Goal: Information Seeking & Learning: Learn about a topic

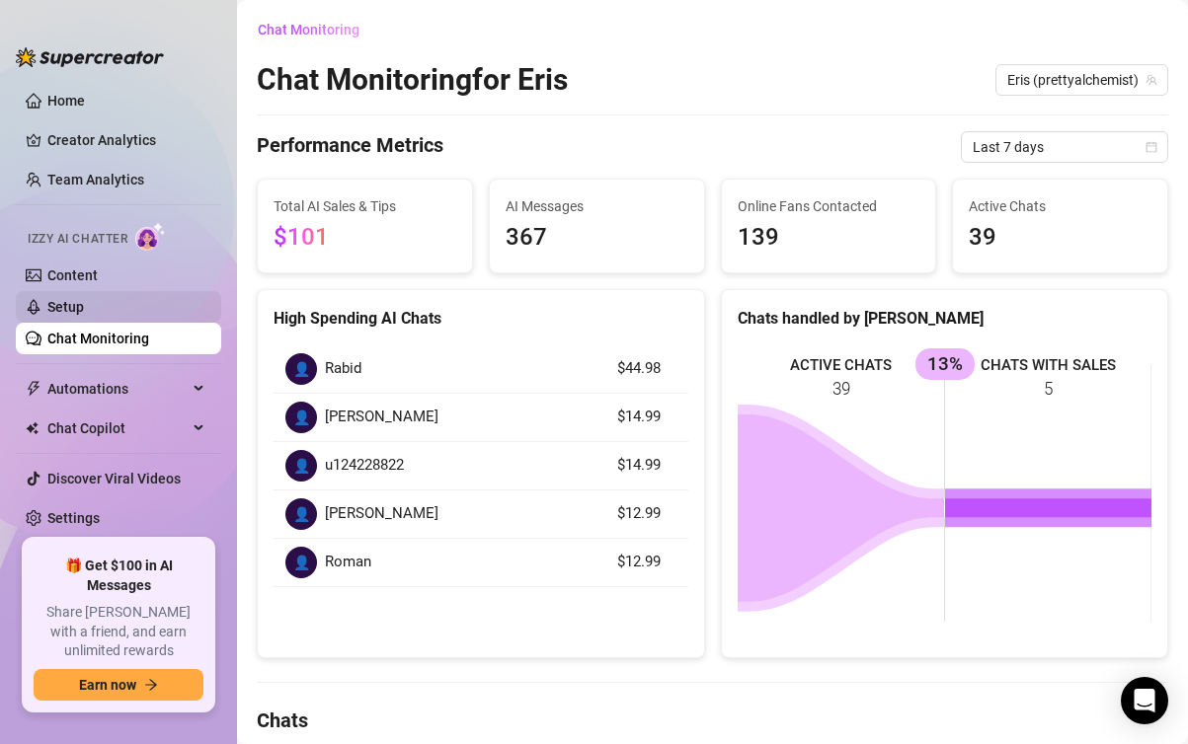
click at [84, 300] on link "Setup" at bounding box center [65, 307] width 37 height 16
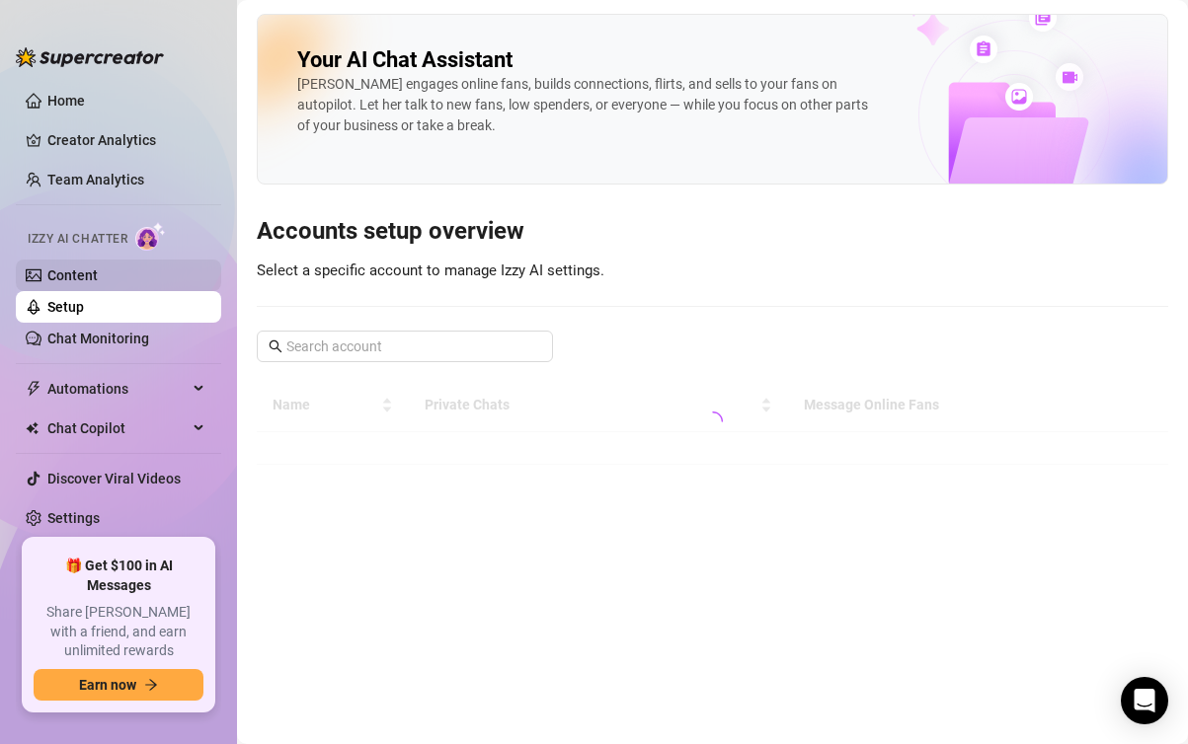
click at [85, 283] on link "Content" at bounding box center [72, 276] width 50 height 16
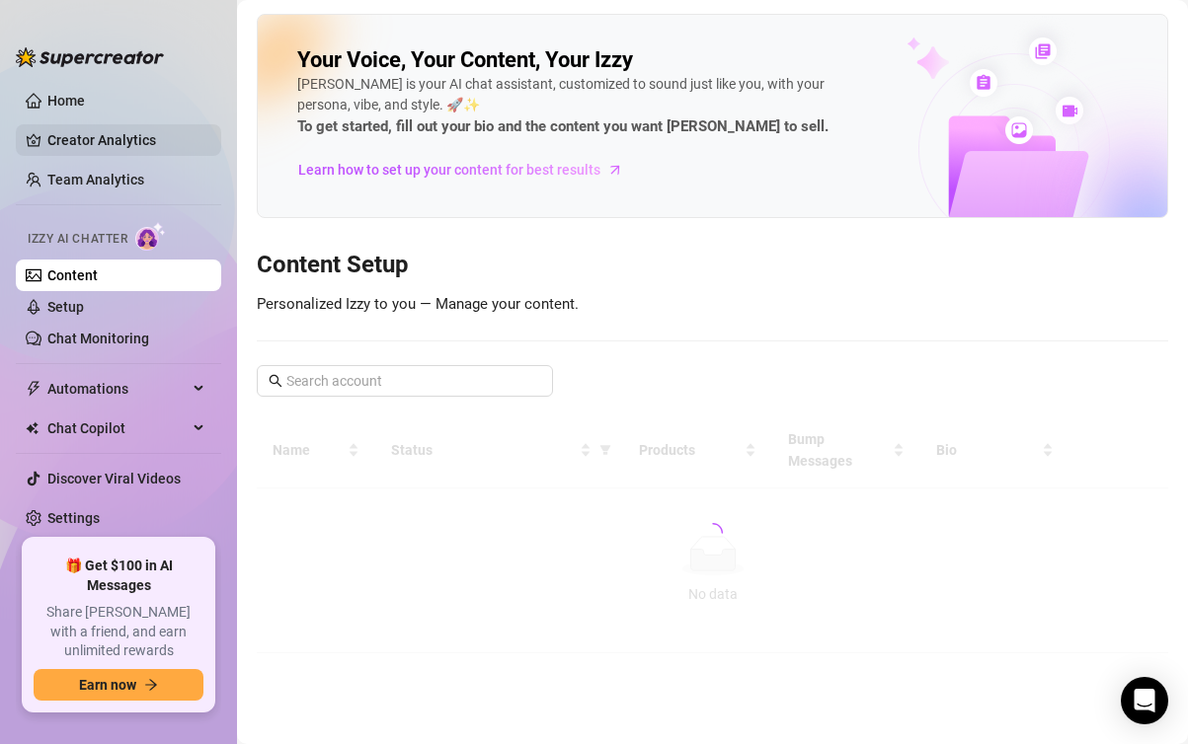
click at [101, 153] on link "Creator Analytics" at bounding box center [126, 140] width 158 height 32
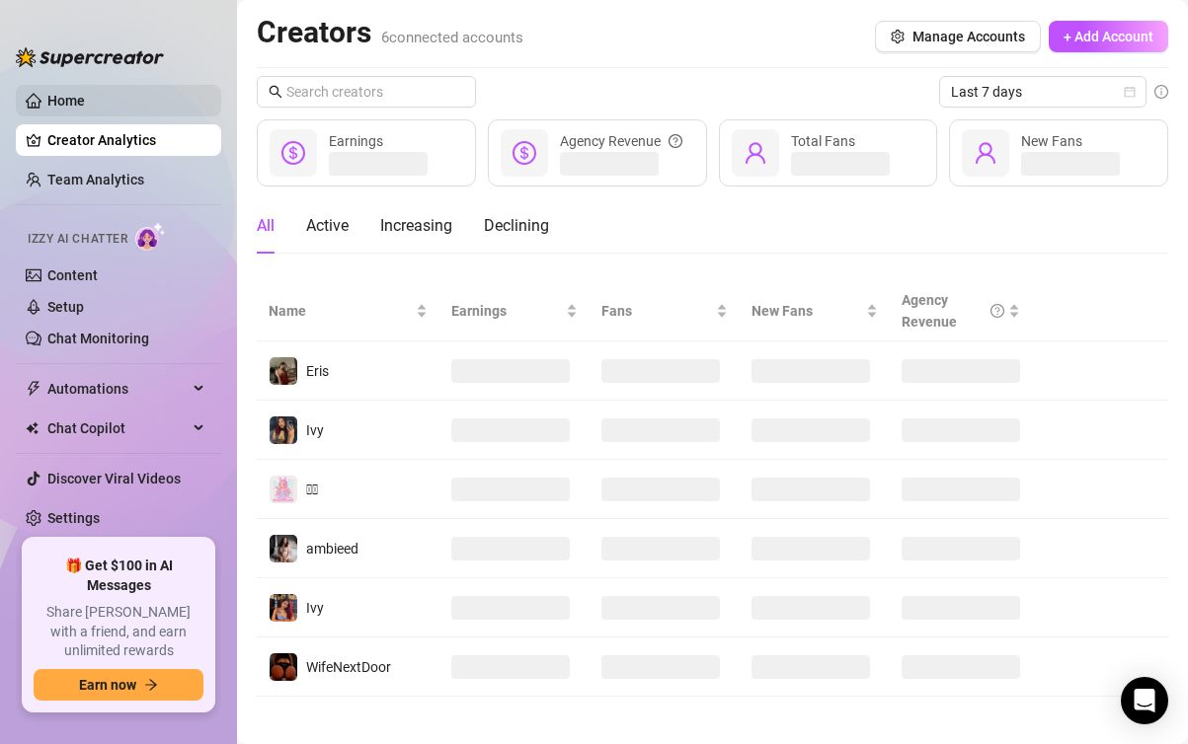
click at [85, 109] on link "Home" at bounding box center [66, 101] width 38 height 16
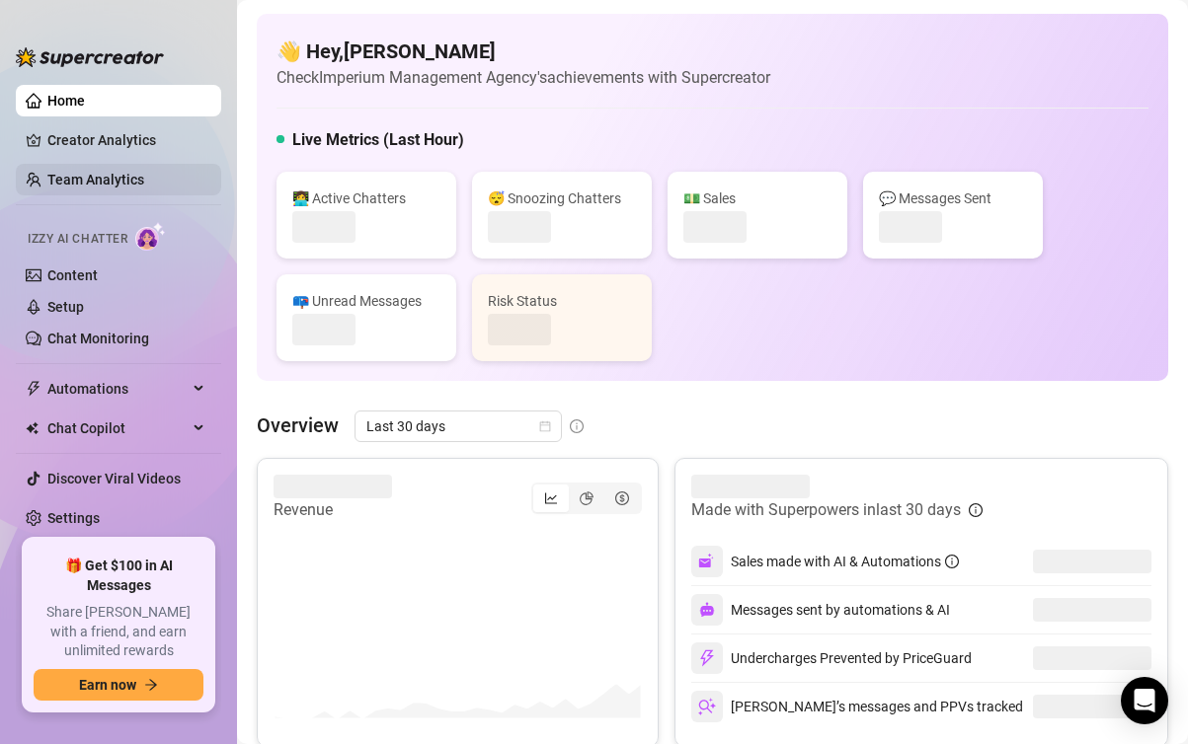
click at [87, 173] on link "Team Analytics" at bounding box center [95, 180] width 97 height 16
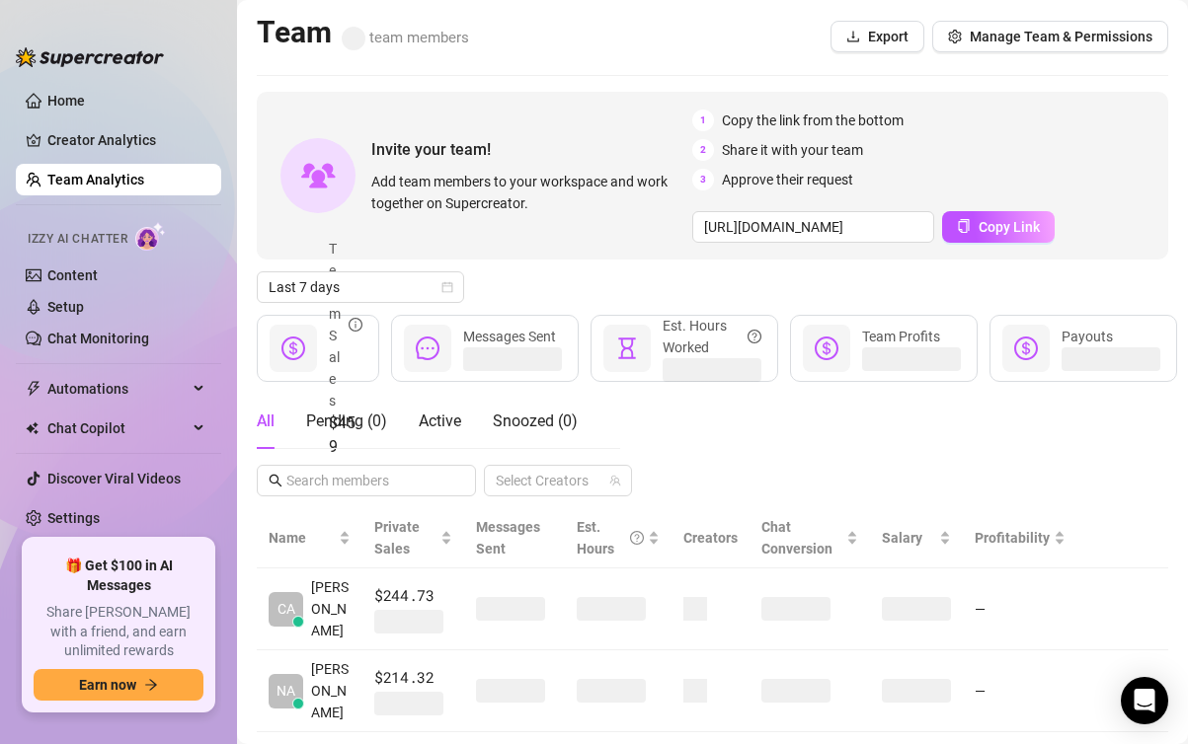
scroll to position [48, 0]
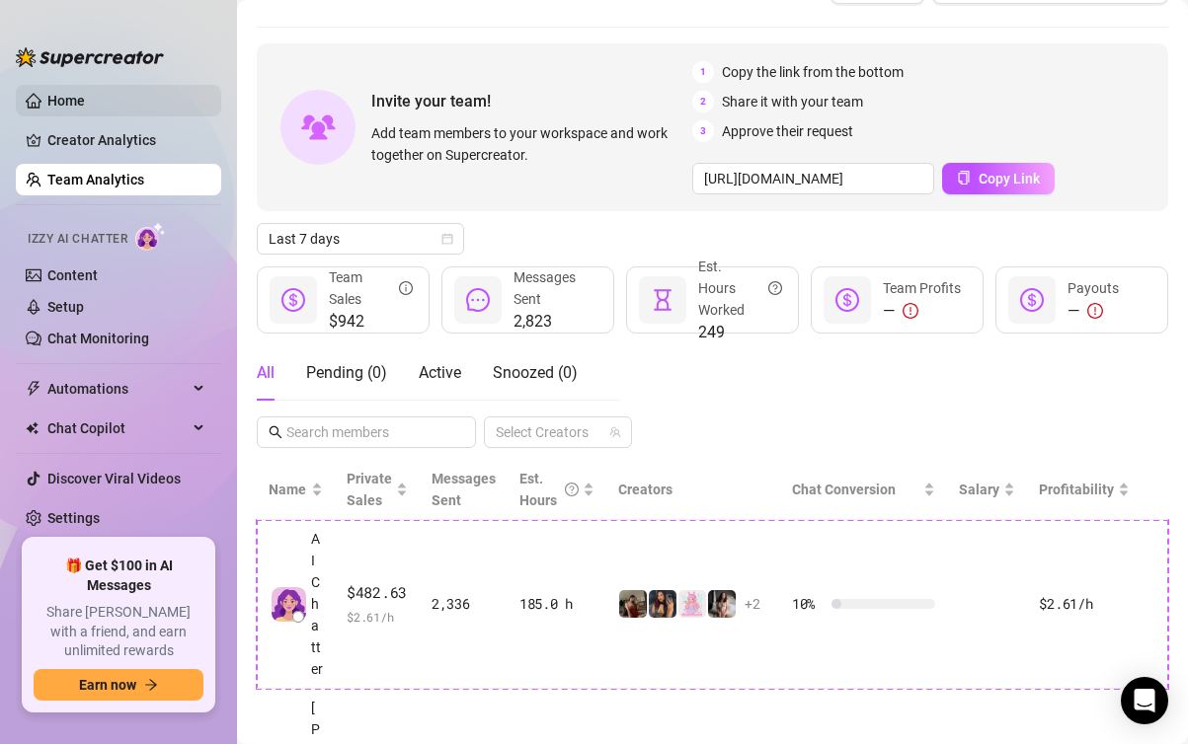
click at [70, 105] on link "Home" at bounding box center [66, 101] width 38 height 16
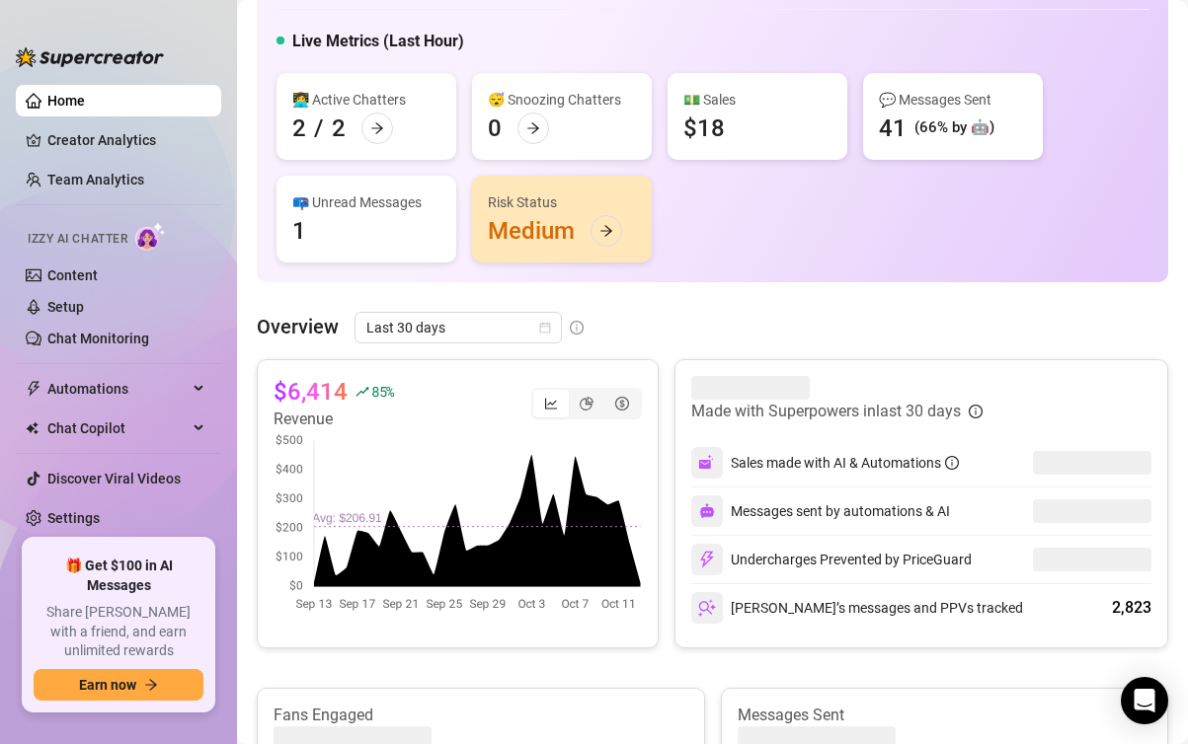
scroll to position [175, 0]
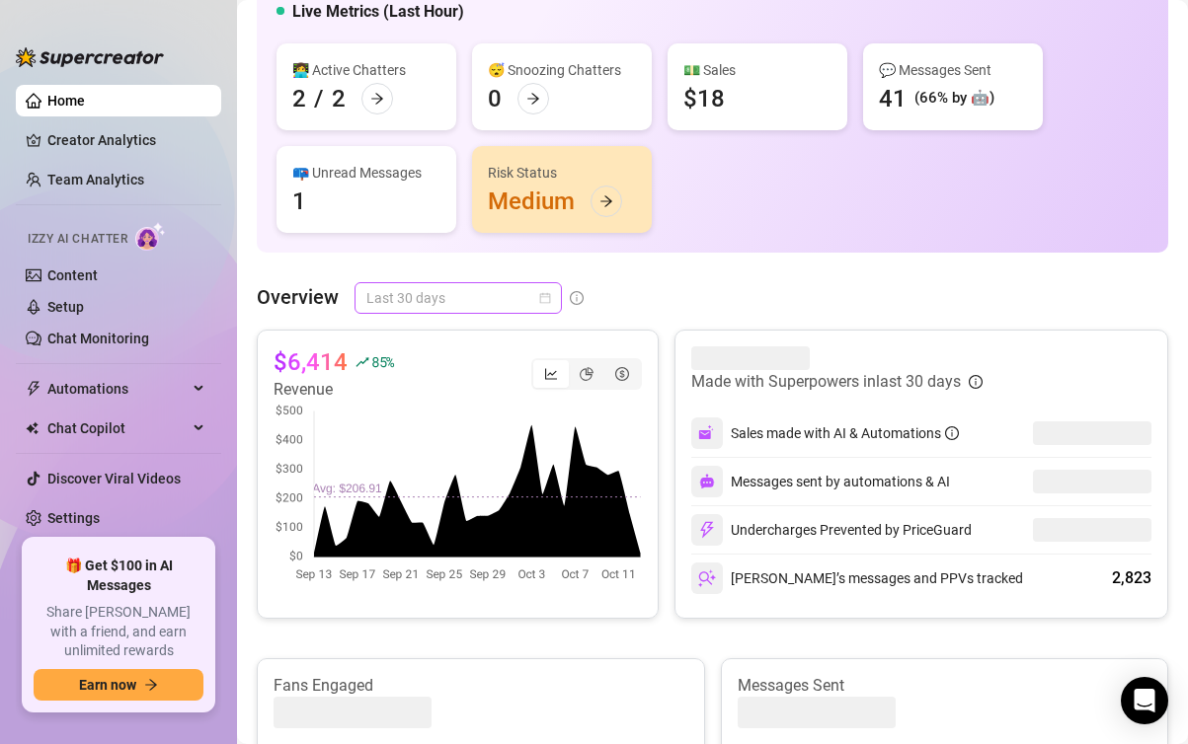
click at [459, 284] on span "Last 30 days" at bounding box center [458, 298] width 184 height 30
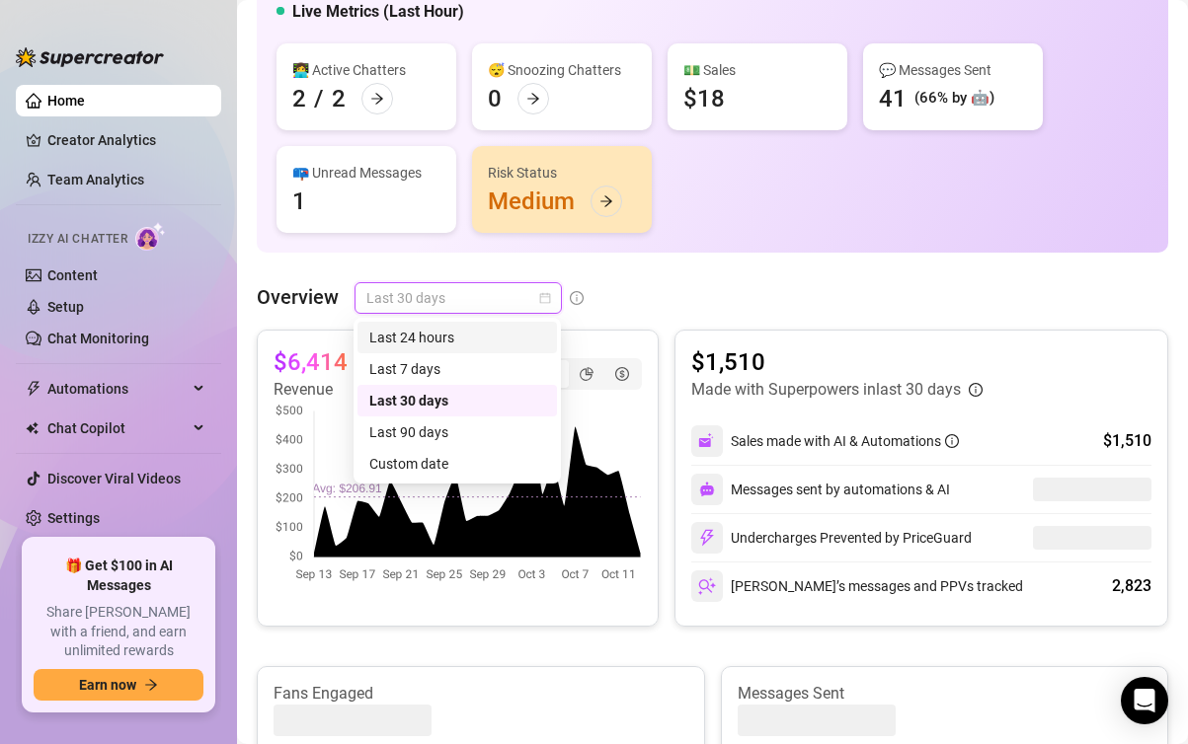
click at [442, 341] on div "Last 24 hours" at bounding box center [457, 338] width 176 height 22
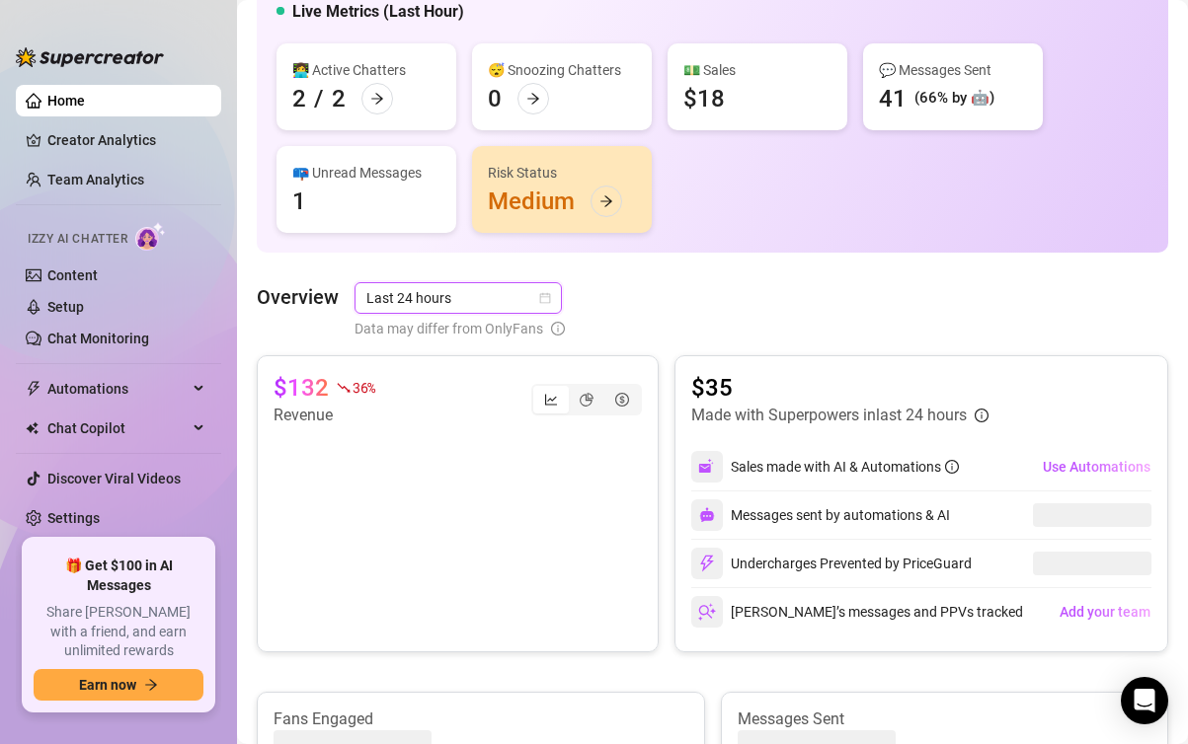
click at [448, 303] on span "Last 24 hours" at bounding box center [458, 298] width 184 height 30
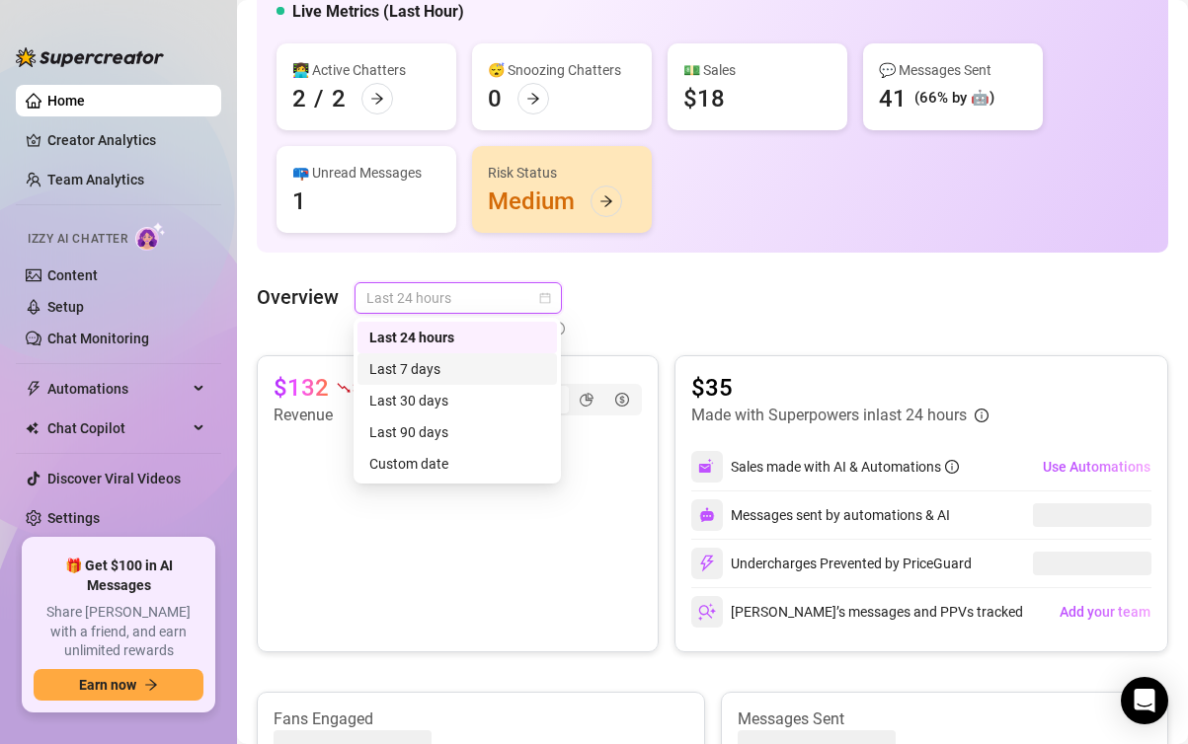
click at [445, 369] on div "Last 7 days" at bounding box center [457, 369] width 176 height 22
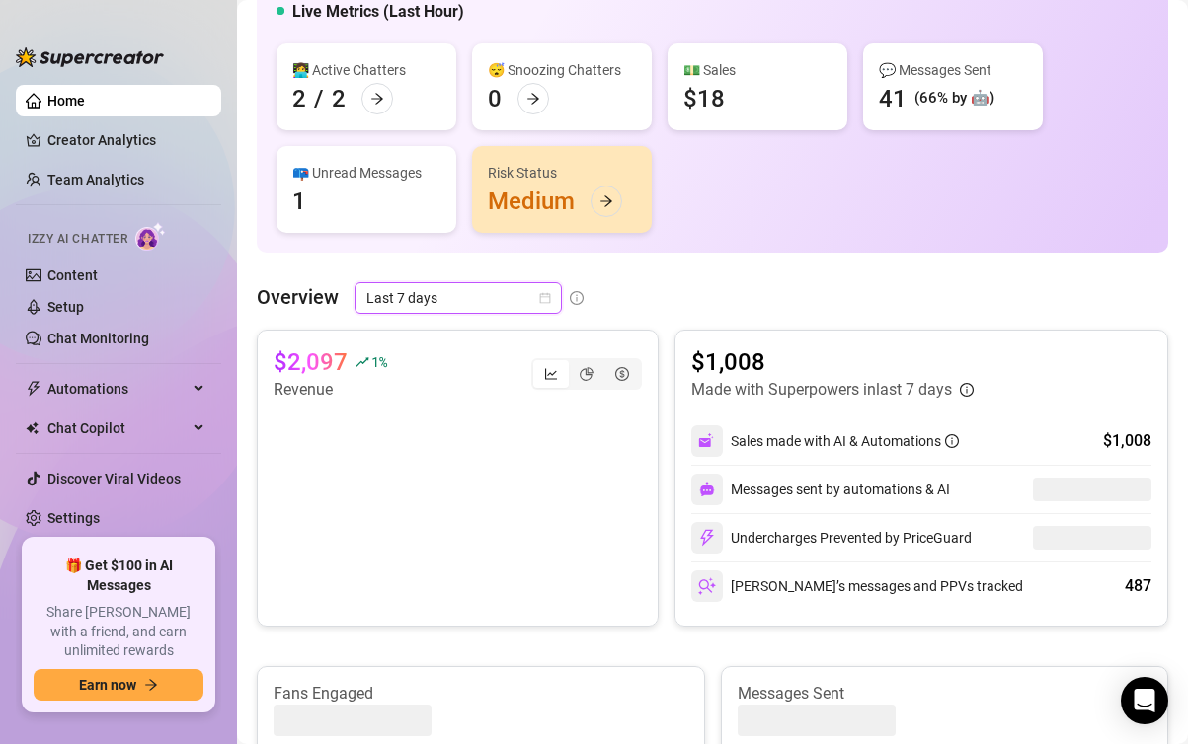
click at [453, 296] on span "Last 7 days" at bounding box center [458, 298] width 184 height 30
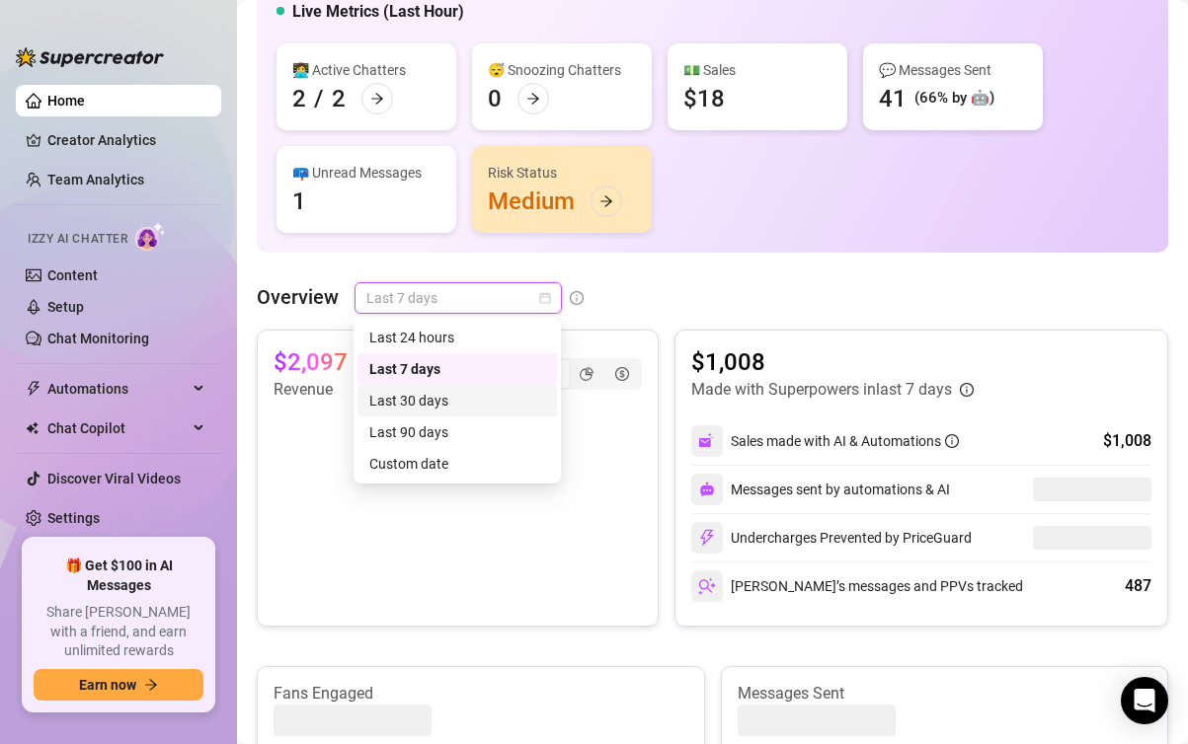
click at [437, 397] on div "Last 30 days" at bounding box center [457, 401] width 176 height 22
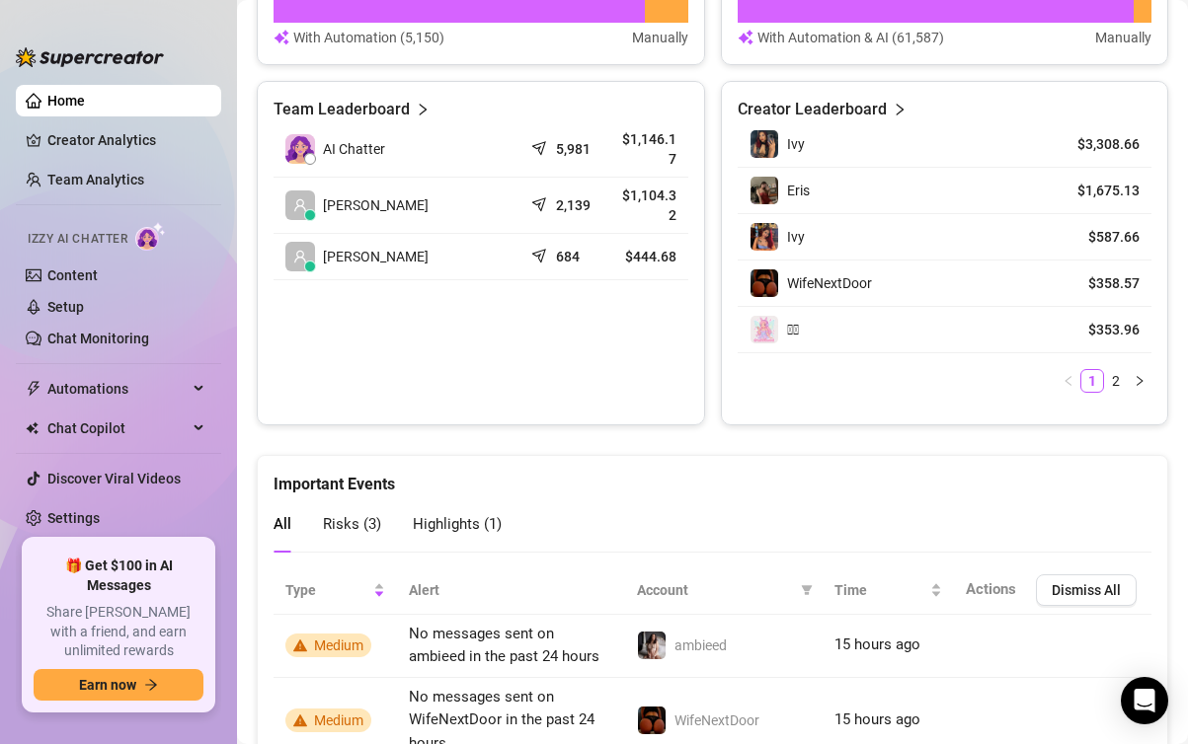
scroll to position [962, 0]
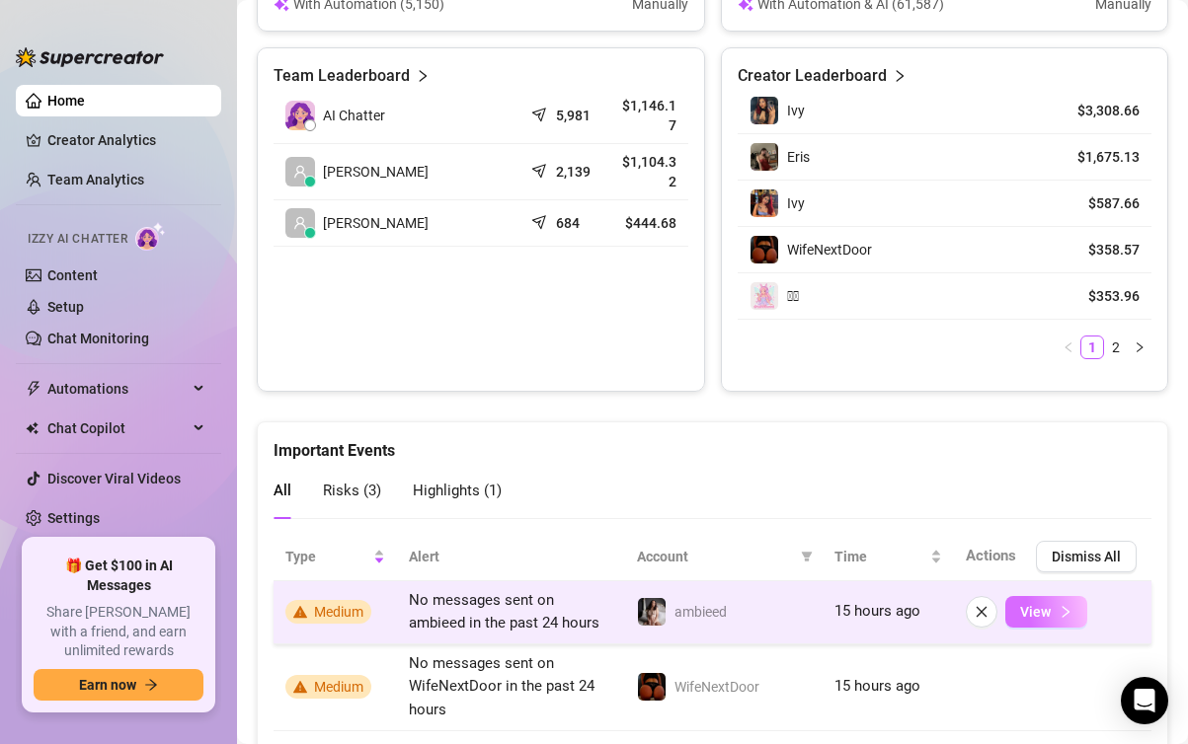
click at [1036, 618] on span "View" at bounding box center [1035, 612] width 31 height 16
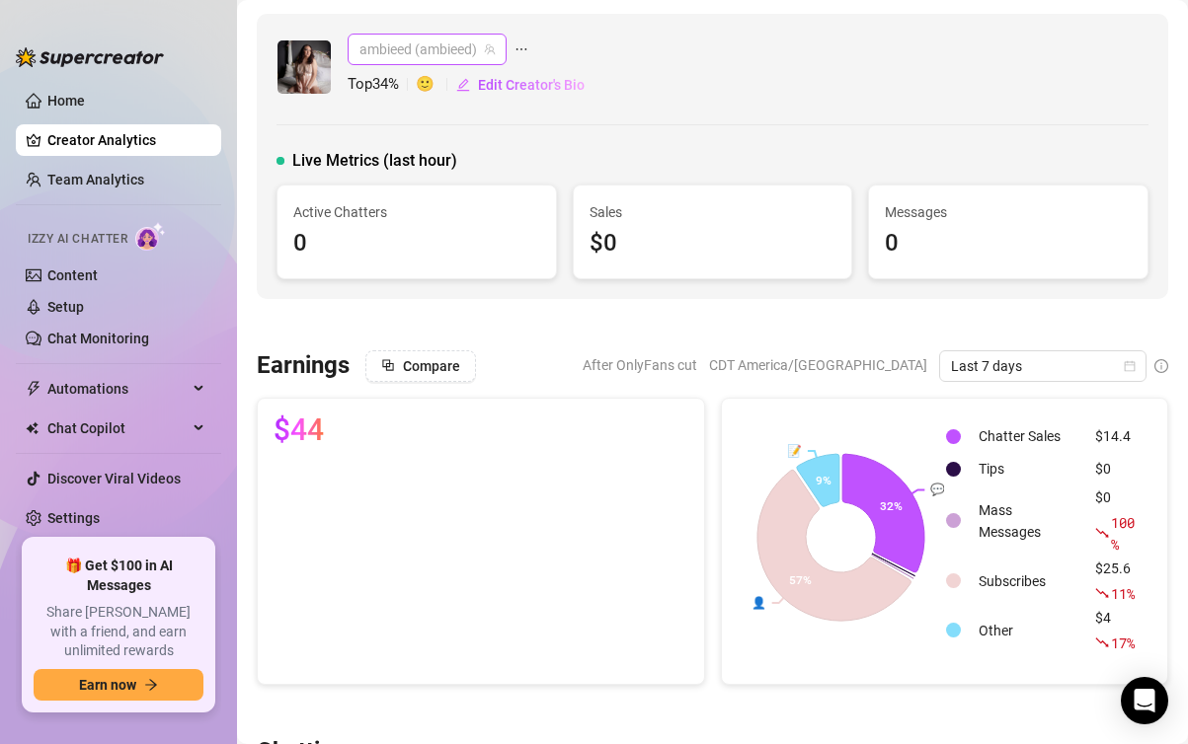
click at [438, 59] on span "ambieed (ambieed)" at bounding box center [426, 50] width 135 height 30
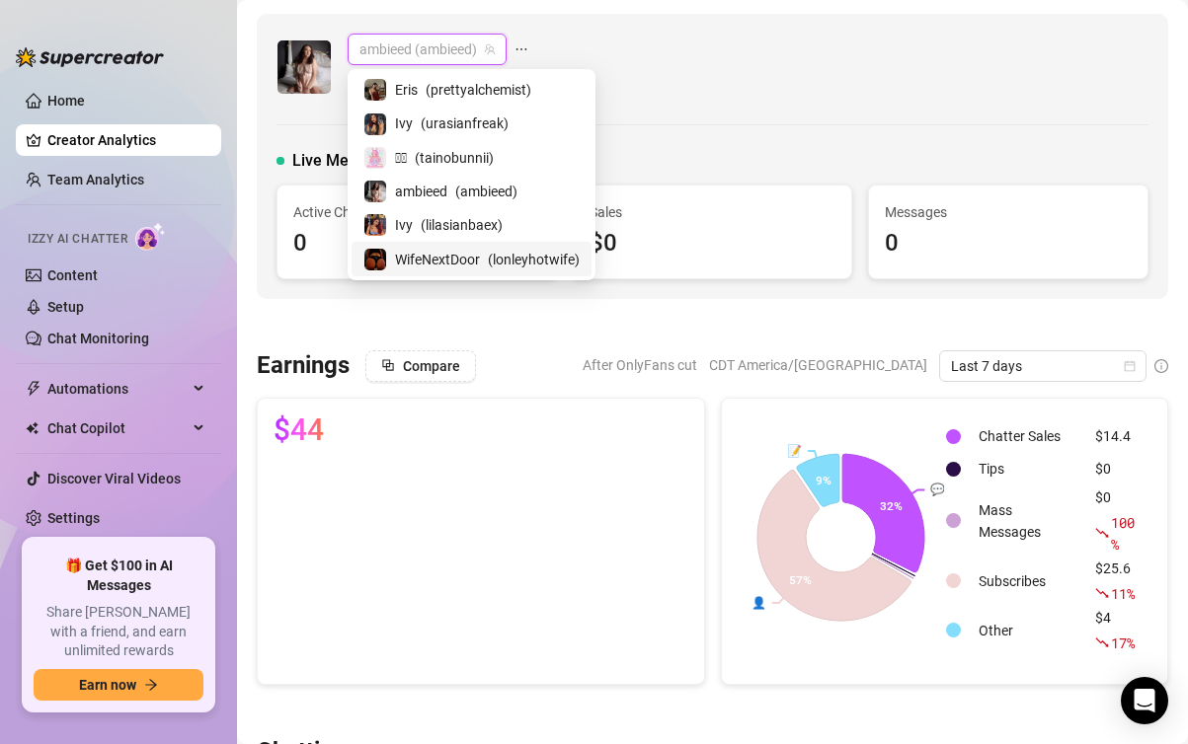
click at [430, 253] on span "WifeNextDoor" at bounding box center [437, 260] width 85 height 22
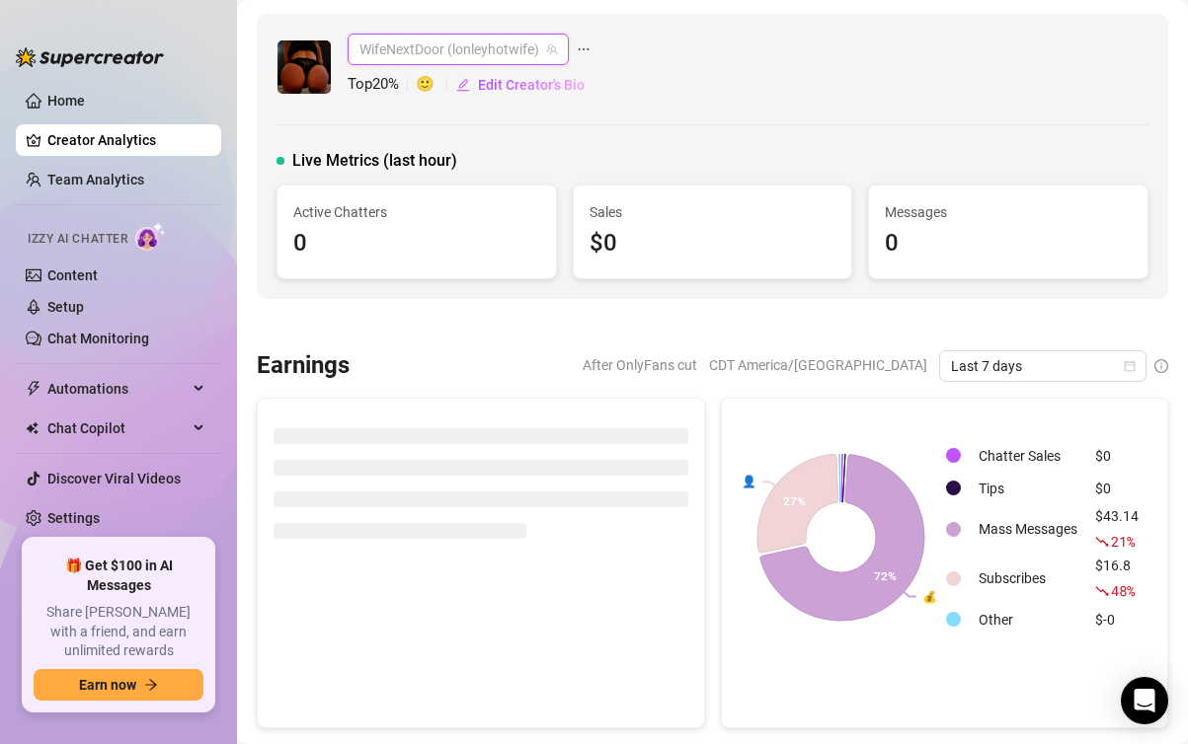
click at [419, 40] on span "WifeNextDoor (lonleyhotwife)" at bounding box center [457, 50] width 197 height 30
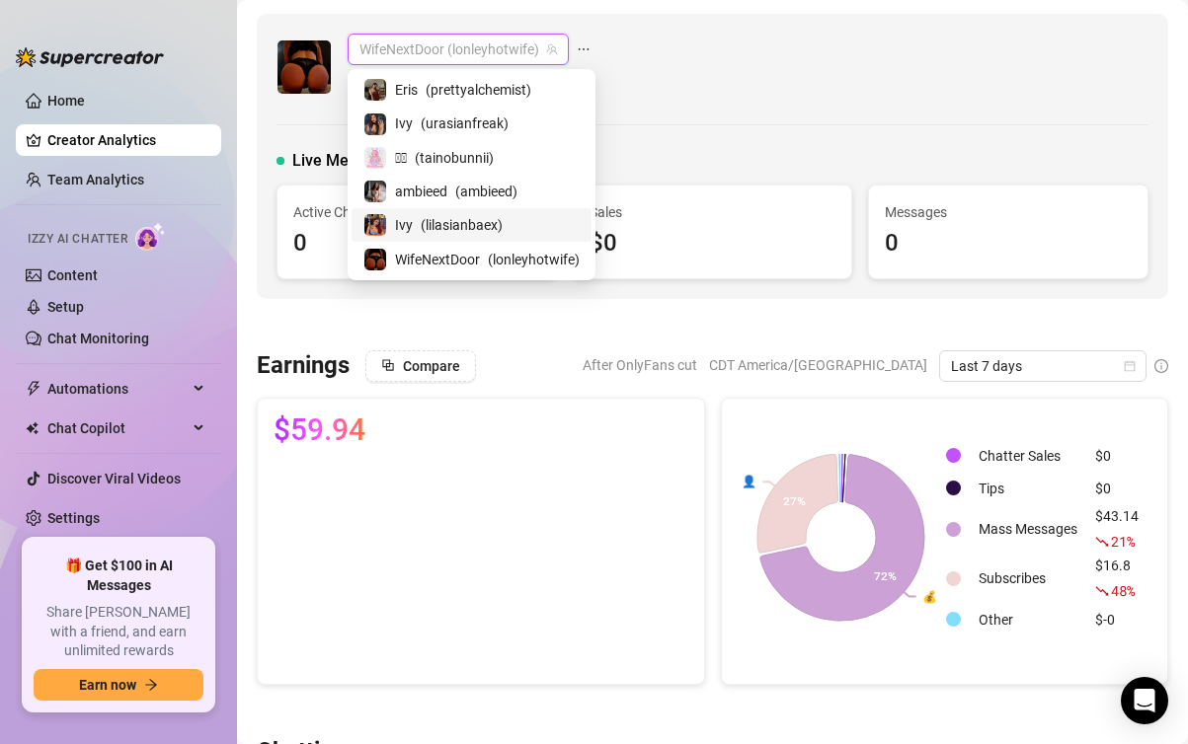
click at [425, 231] on span "( lilasianbaex )" at bounding box center [462, 225] width 82 height 22
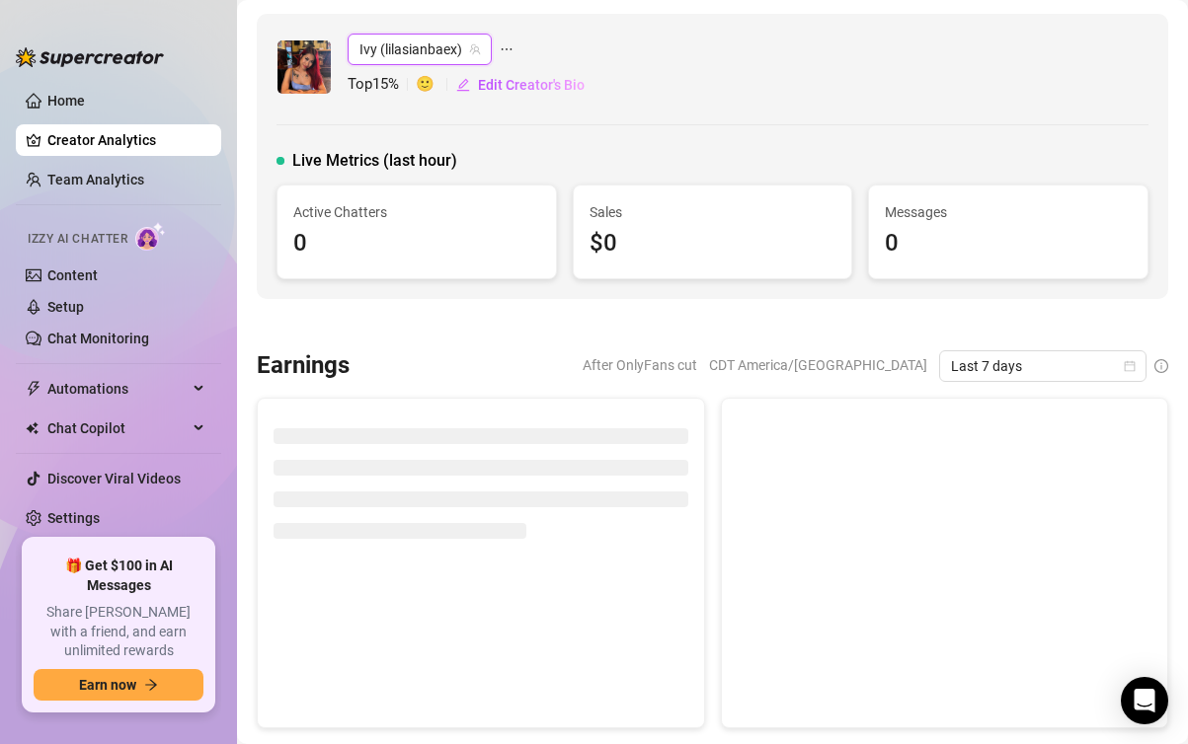
click at [426, 64] on div "Ivy (lilasianbaex)" at bounding box center [420, 50] width 144 height 32
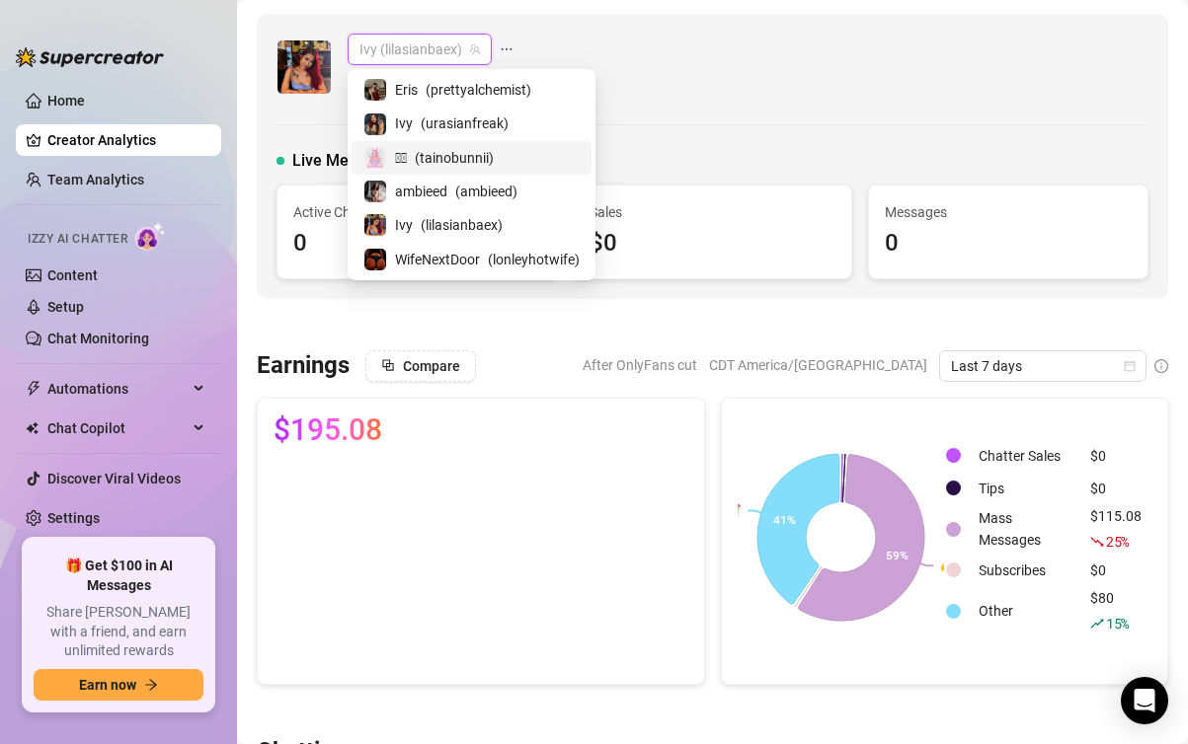
click at [426, 162] on span "( tainobunnii )" at bounding box center [454, 158] width 79 height 22
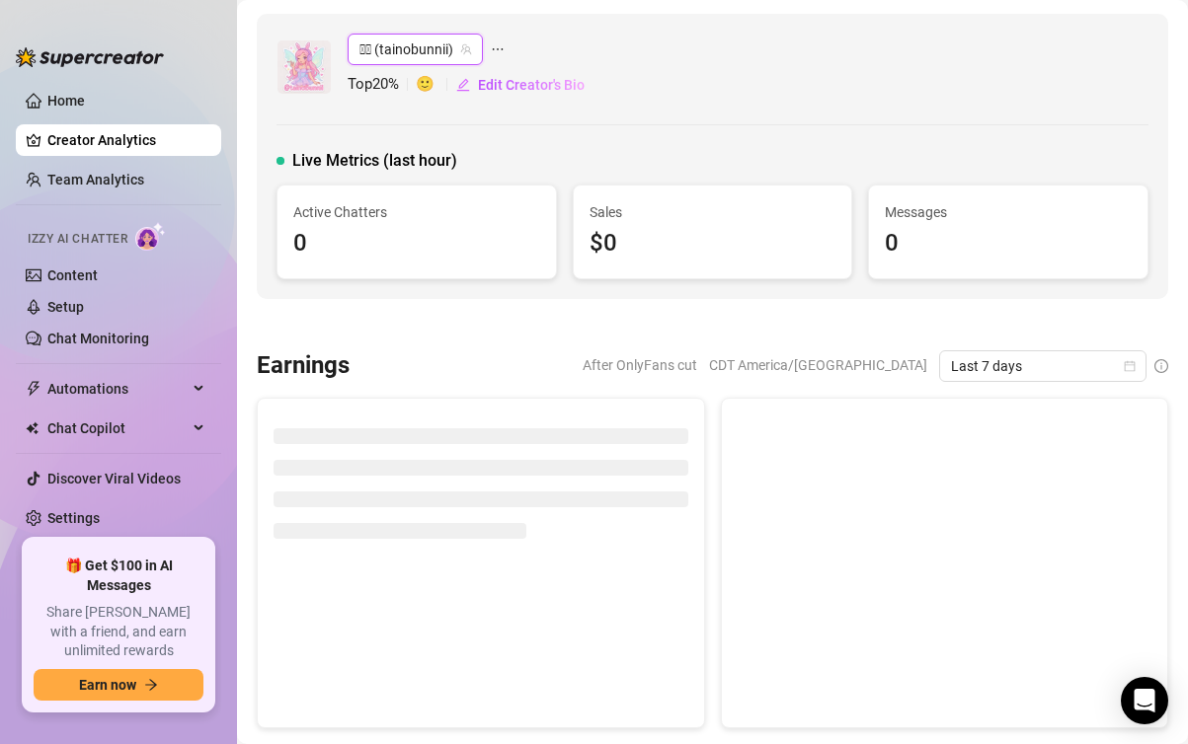
click at [427, 57] on span "𓆩𓆪 (tainobunnii)" at bounding box center [415, 50] width 112 height 30
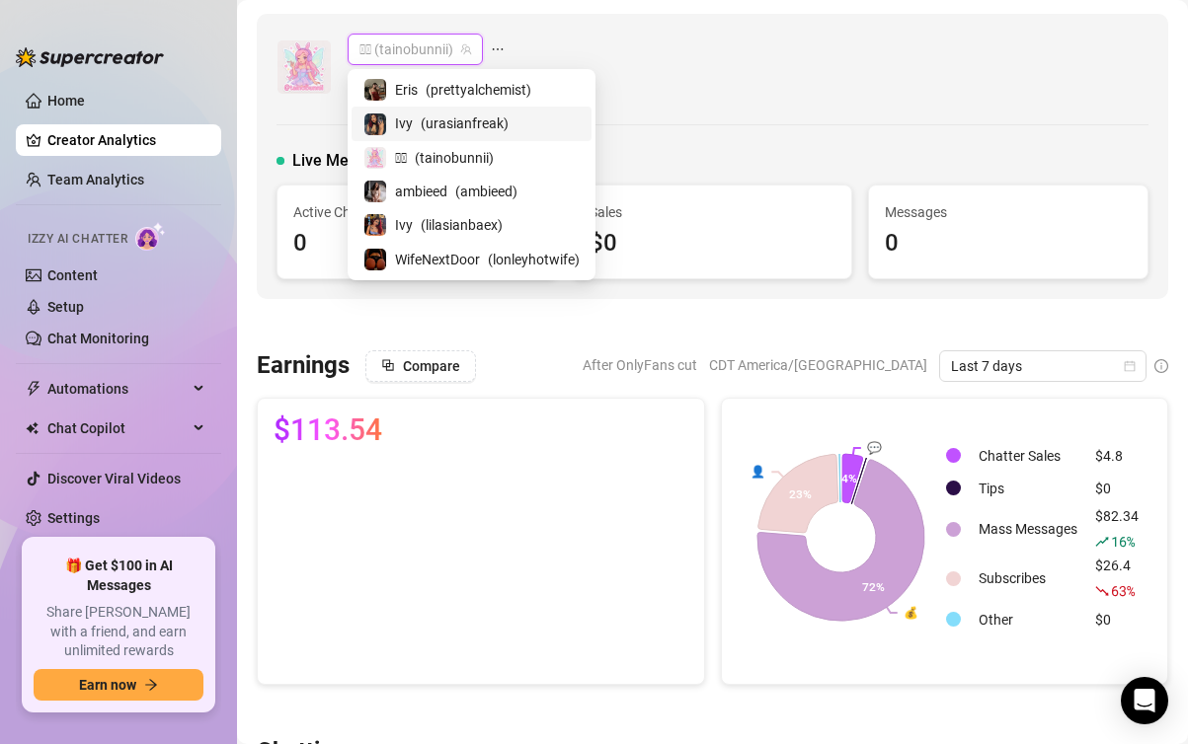
click at [427, 132] on span "( urasianfreak )" at bounding box center [465, 124] width 88 height 22
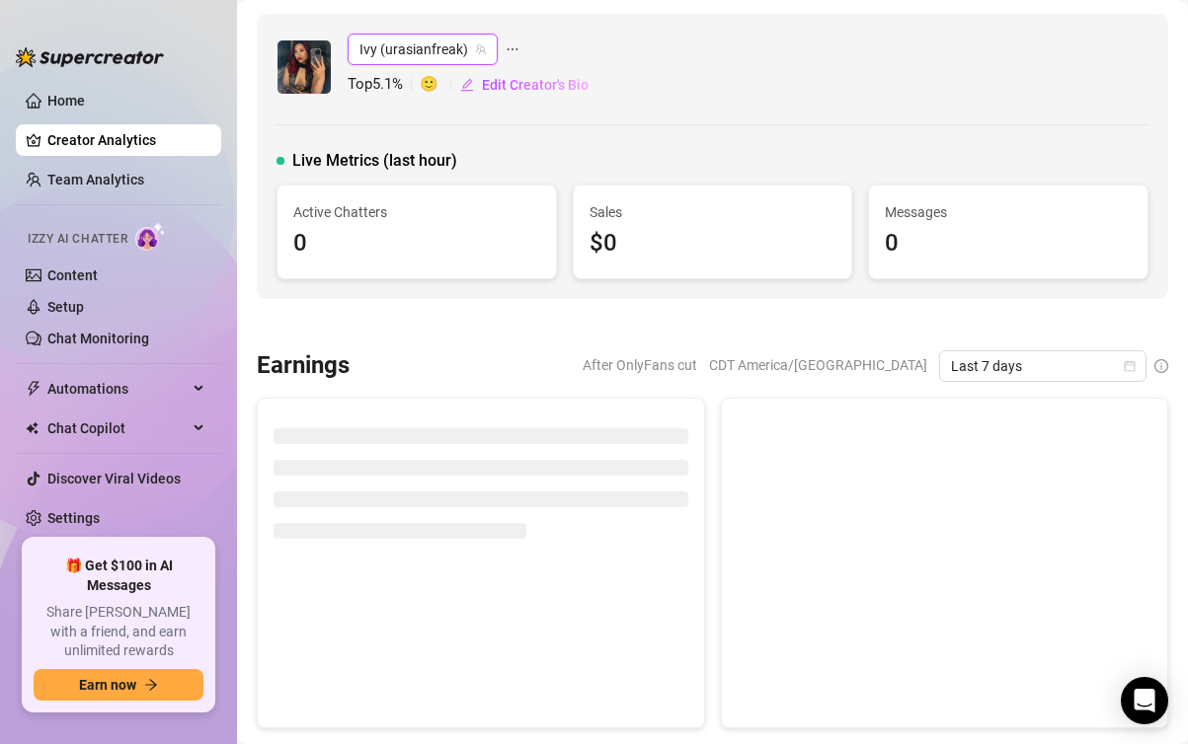
click at [409, 48] on span "Ivy (urasianfreak)" at bounding box center [422, 50] width 126 height 30
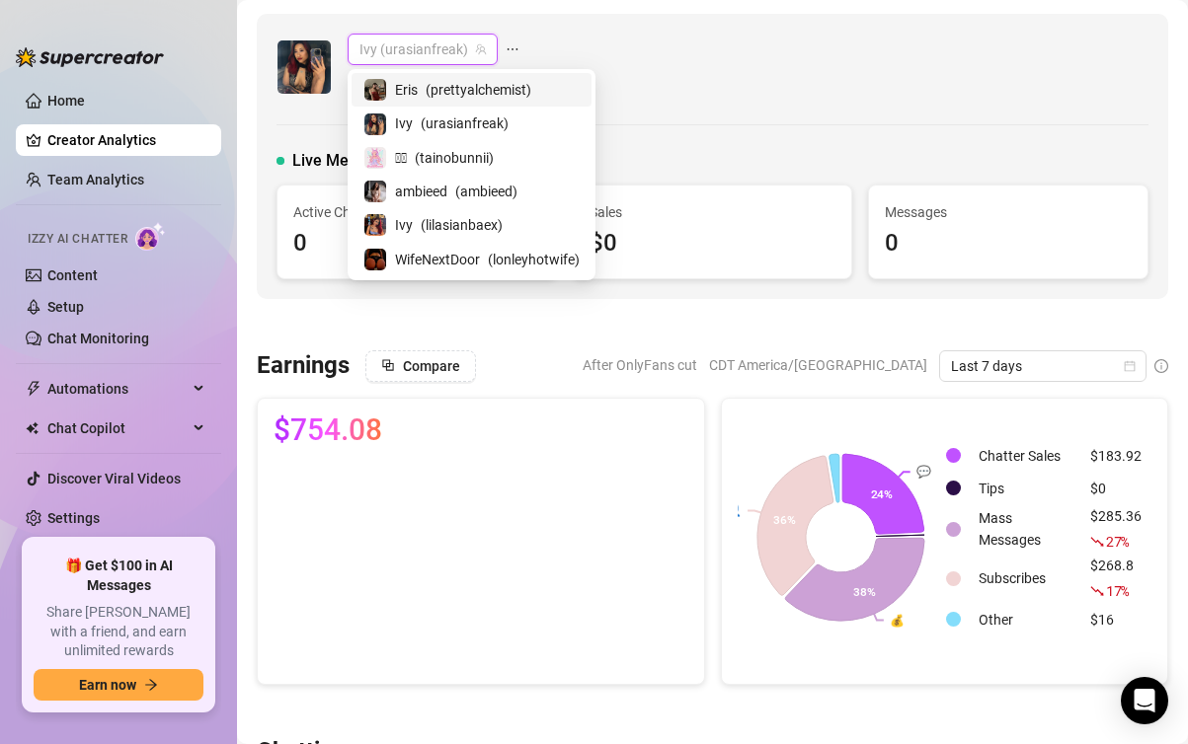
click at [410, 95] on span "Eris" at bounding box center [406, 90] width 23 height 22
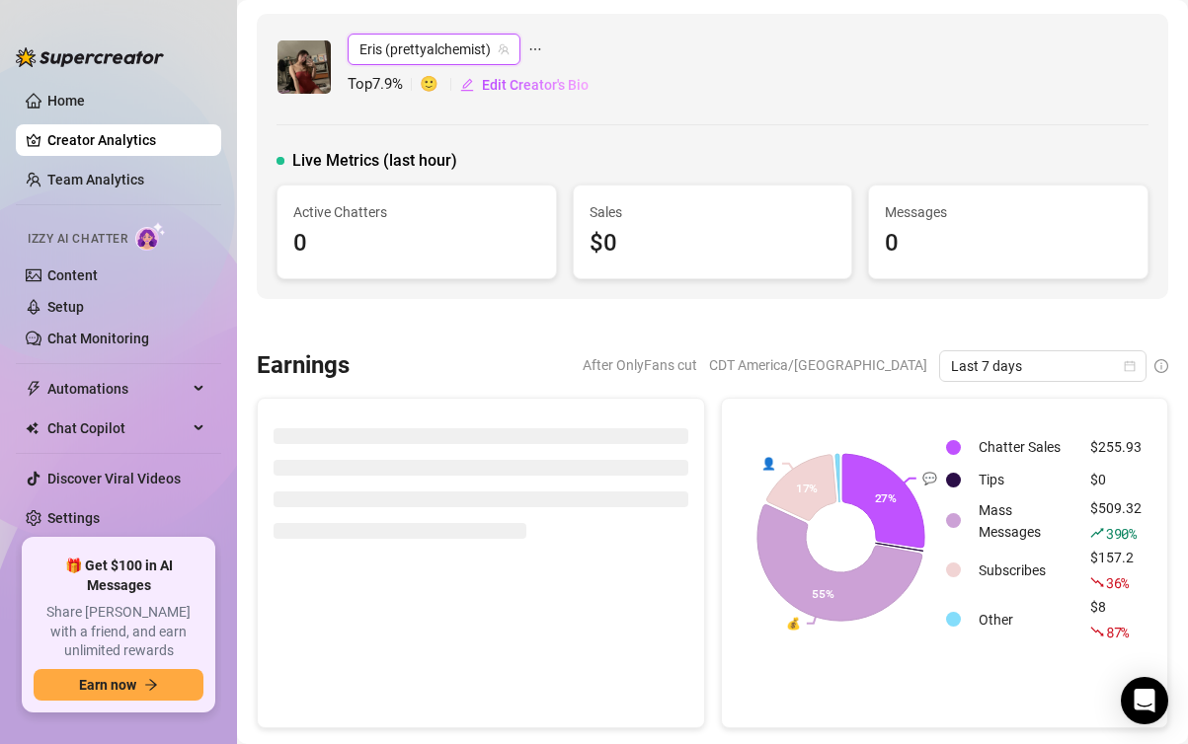
click at [409, 55] on span "Eris (prettyalchemist)" at bounding box center [433, 50] width 149 height 30
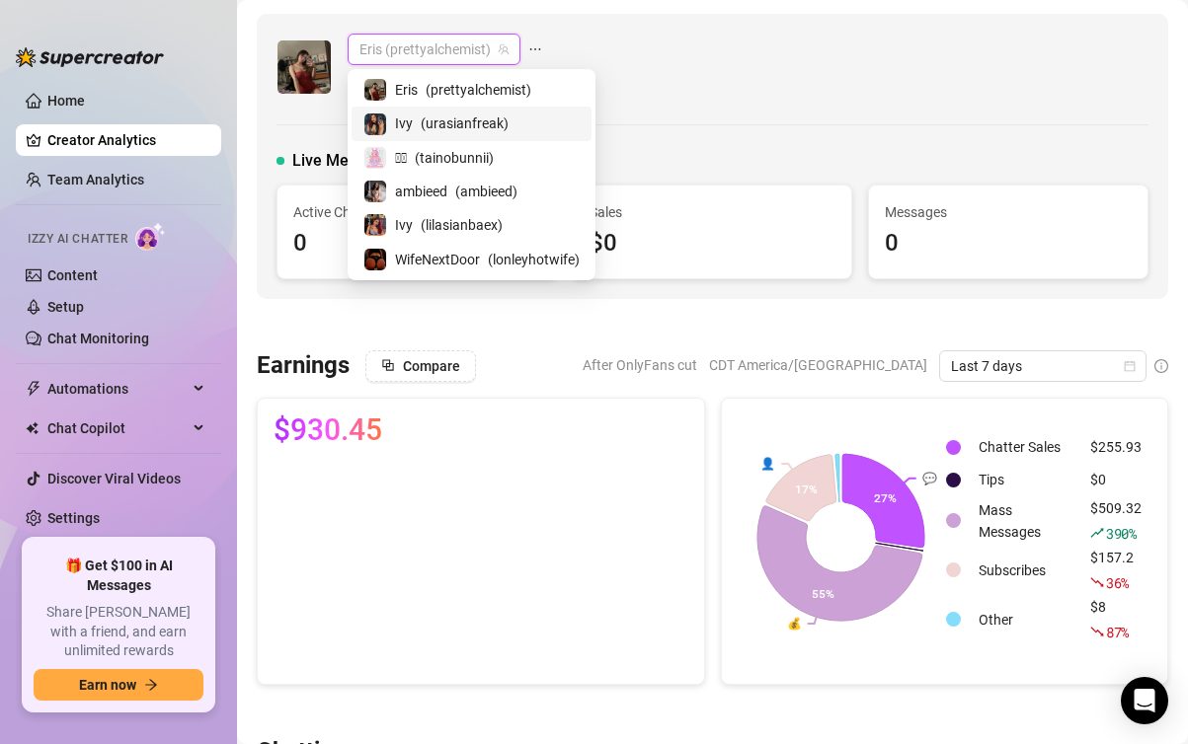
click at [413, 115] on div "Ivy ( urasianfreak )" at bounding box center [471, 124] width 216 height 24
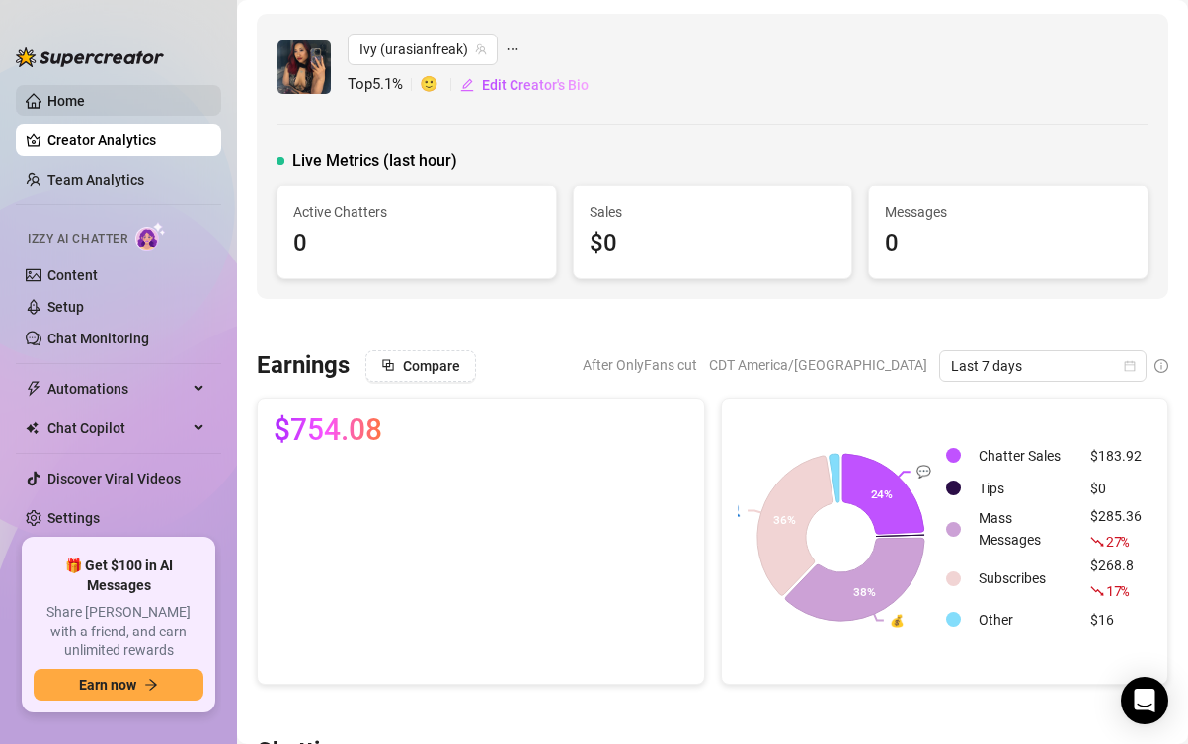
click at [78, 107] on link "Home" at bounding box center [66, 101] width 38 height 16
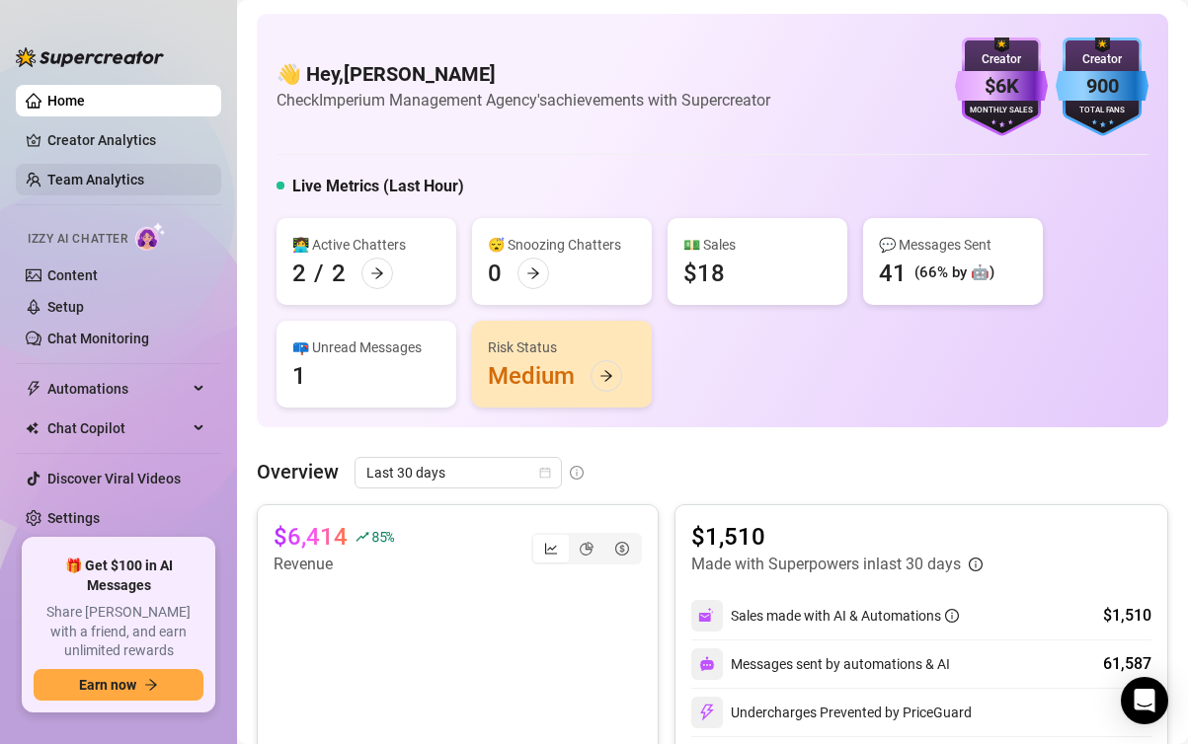
click at [79, 172] on link "Team Analytics" at bounding box center [95, 180] width 97 height 16
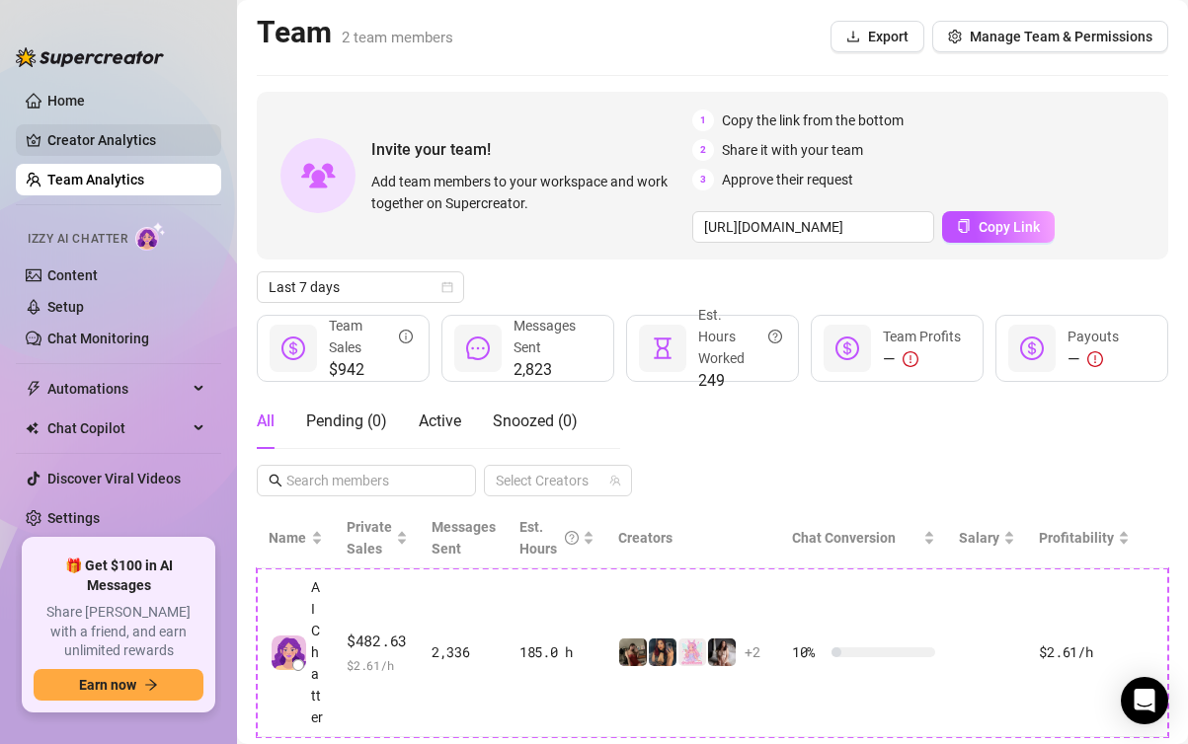
click at [79, 153] on link "Creator Analytics" at bounding box center [126, 140] width 158 height 32
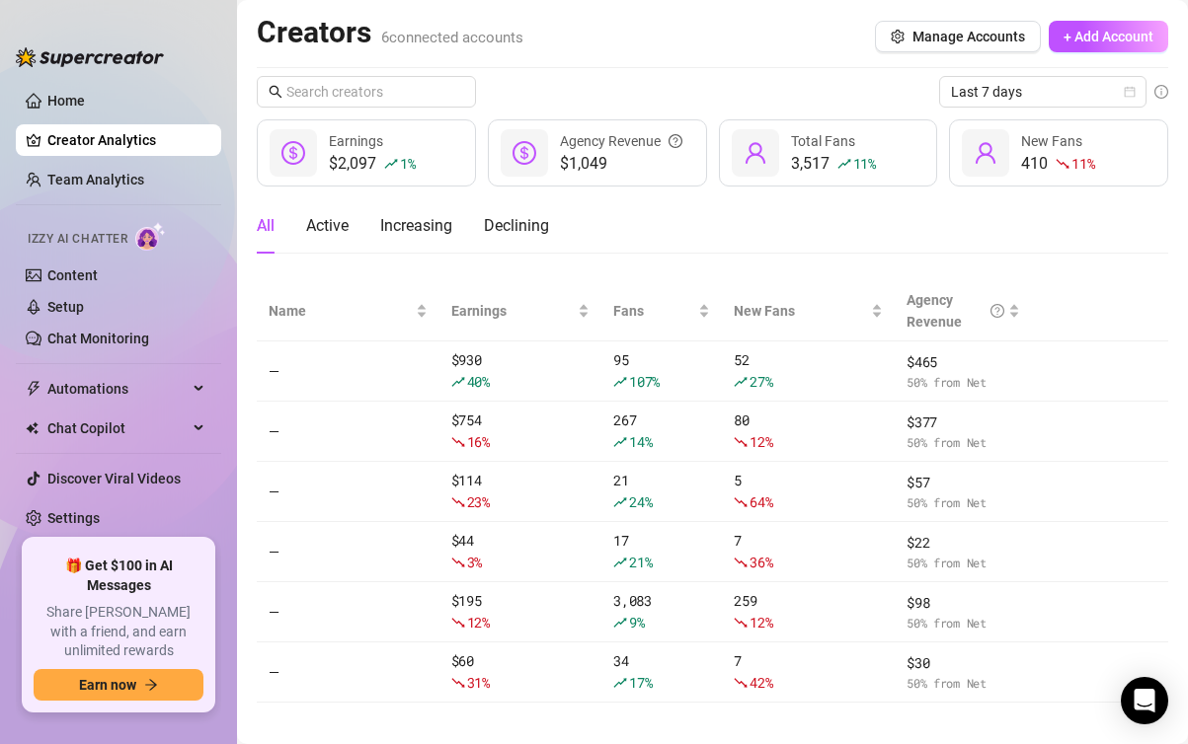
click at [79, 153] on link "Creator Analytics" at bounding box center [126, 140] width 158 height 32
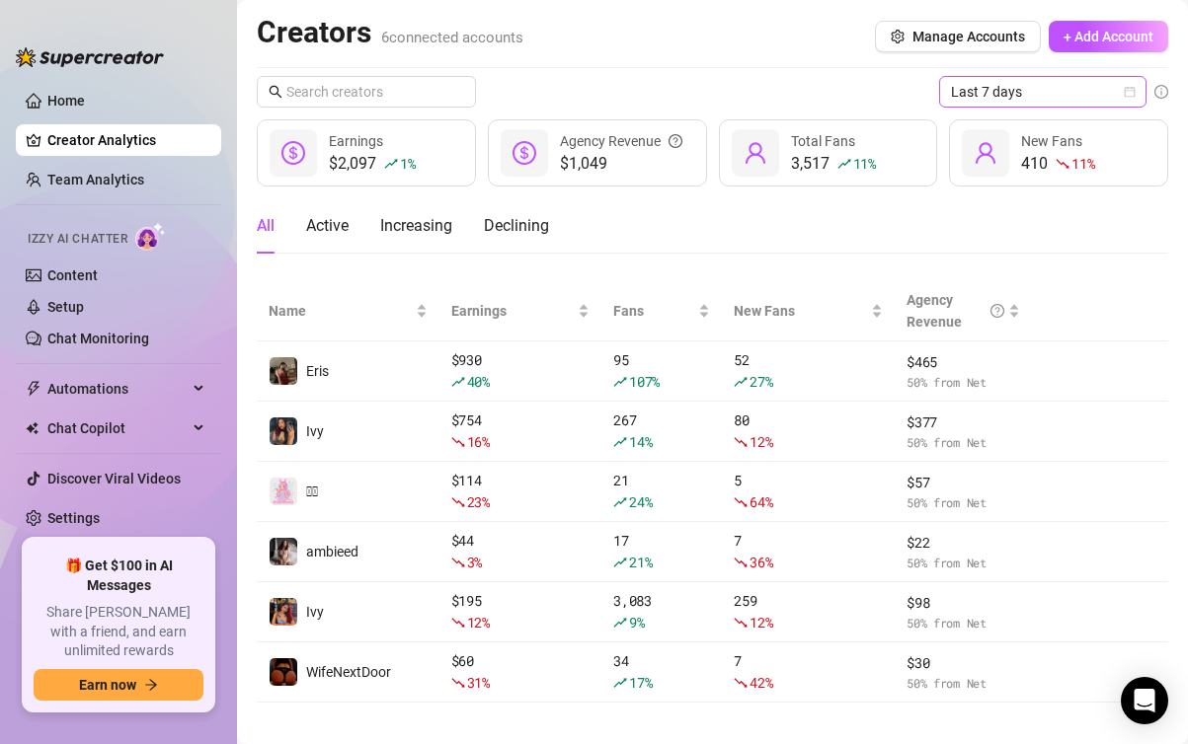
click at [1037, 95] on span "Last 7 days" at bounding box center [1043, 92] width 184 height 30
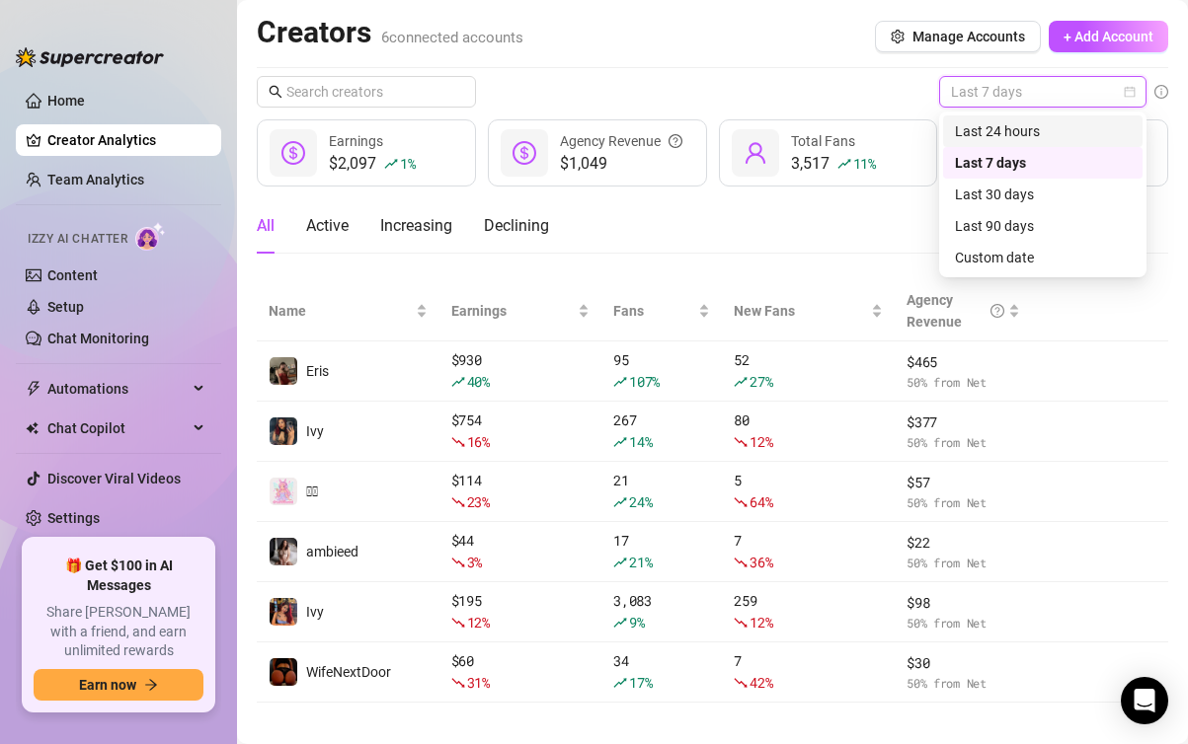
click at [995, 118] on div "Last 24 hours" at bounding box center [1042, 132] width 199 height 32
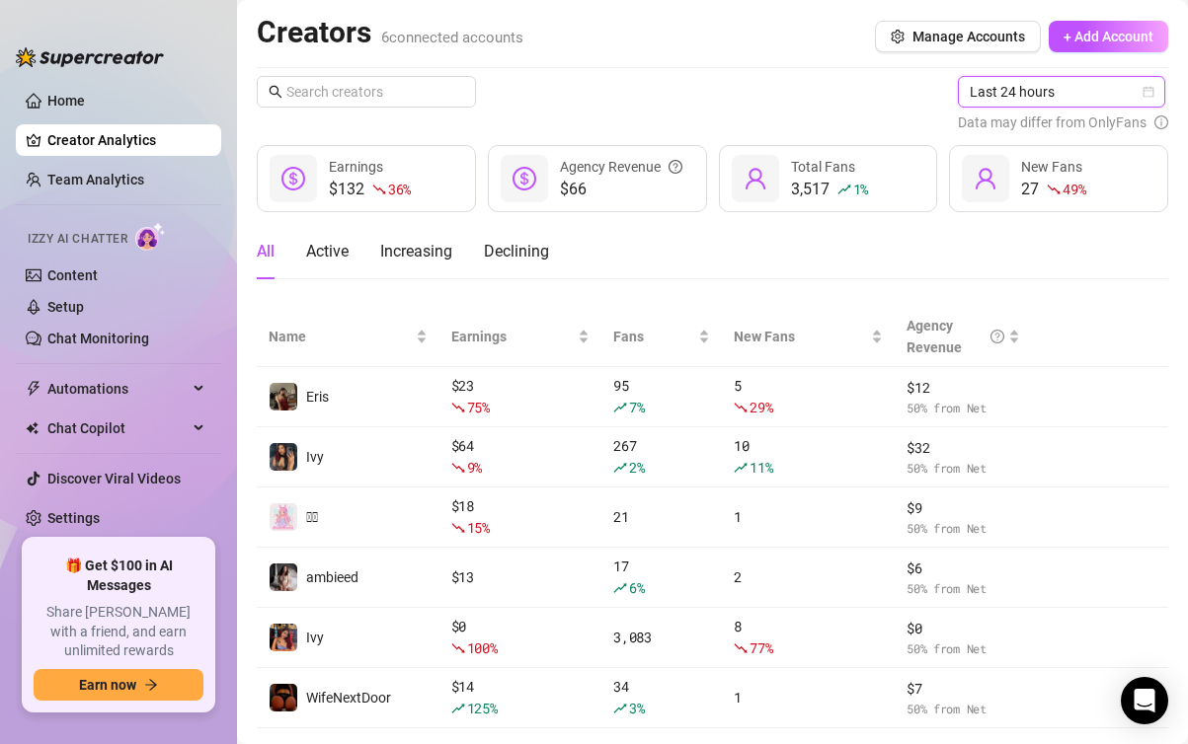
click at [997, 88] on span "Last 24 hours" at bounding box center [1061, 92] width 184 height 30
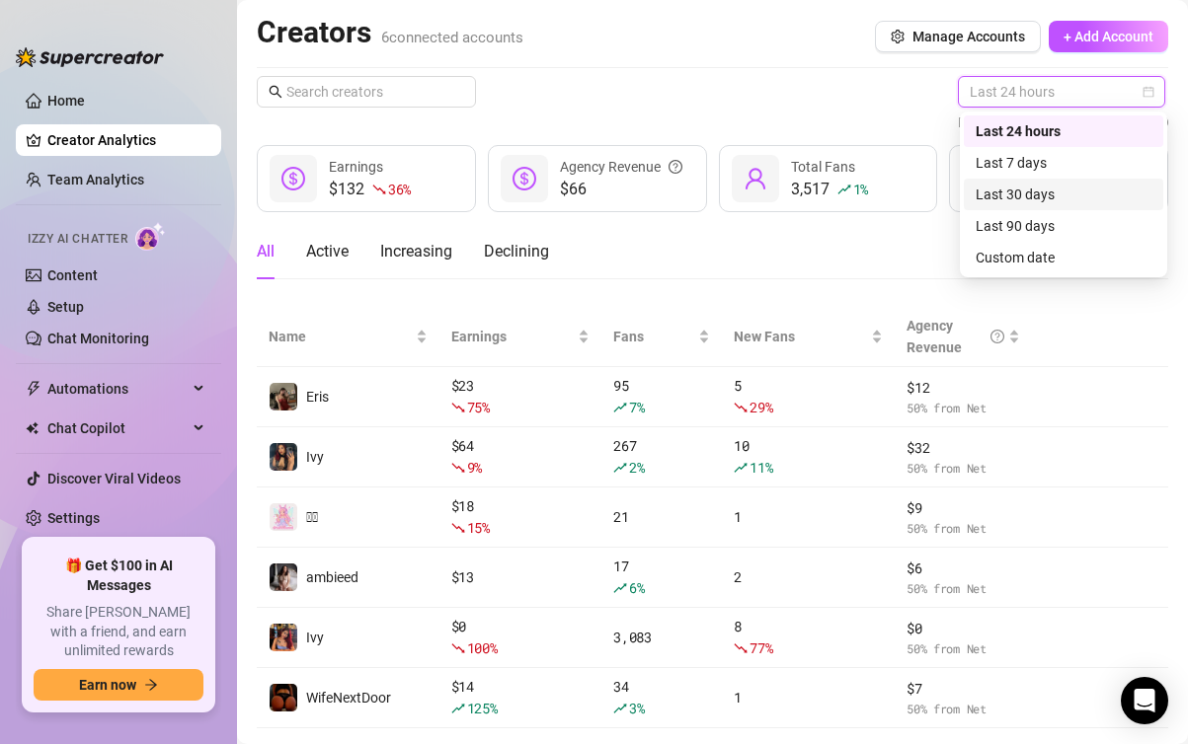
click at [997, 198] on div "Last 30 days" at bounding box center [1063, 195] width 176 height 22
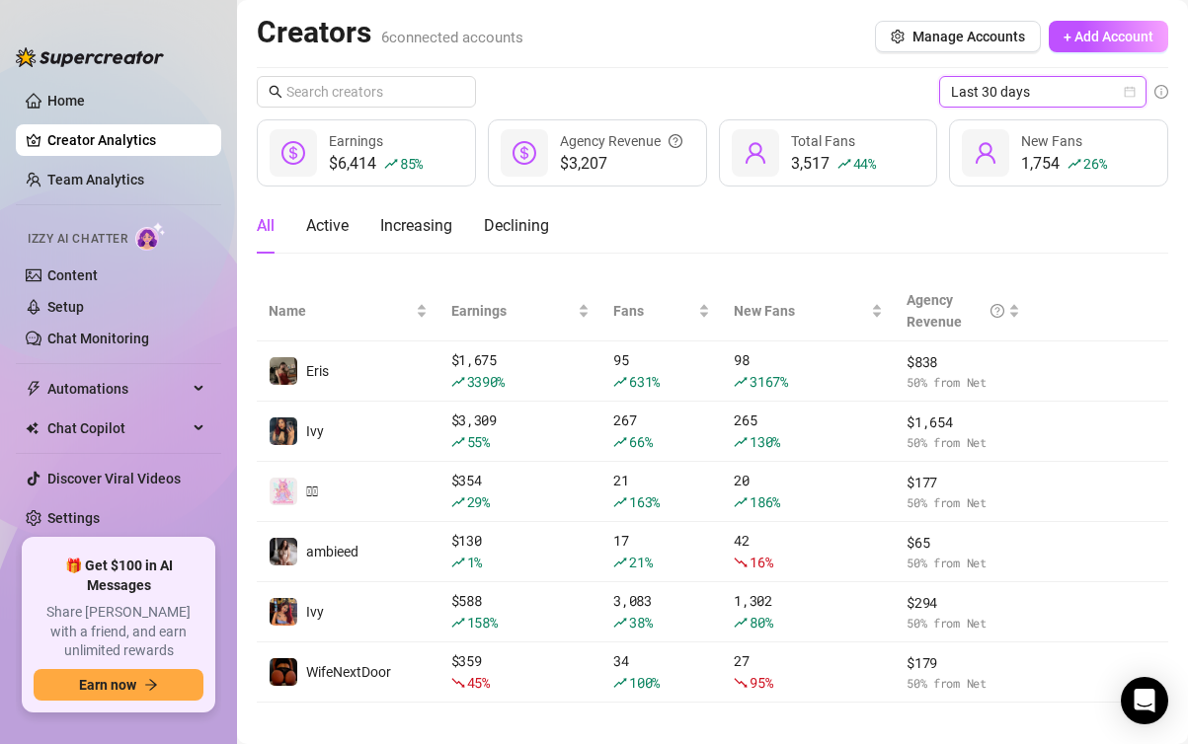
click at [998, 100] on span "Last 30 days" at bounding box center [1043, 92] width 184 height 30
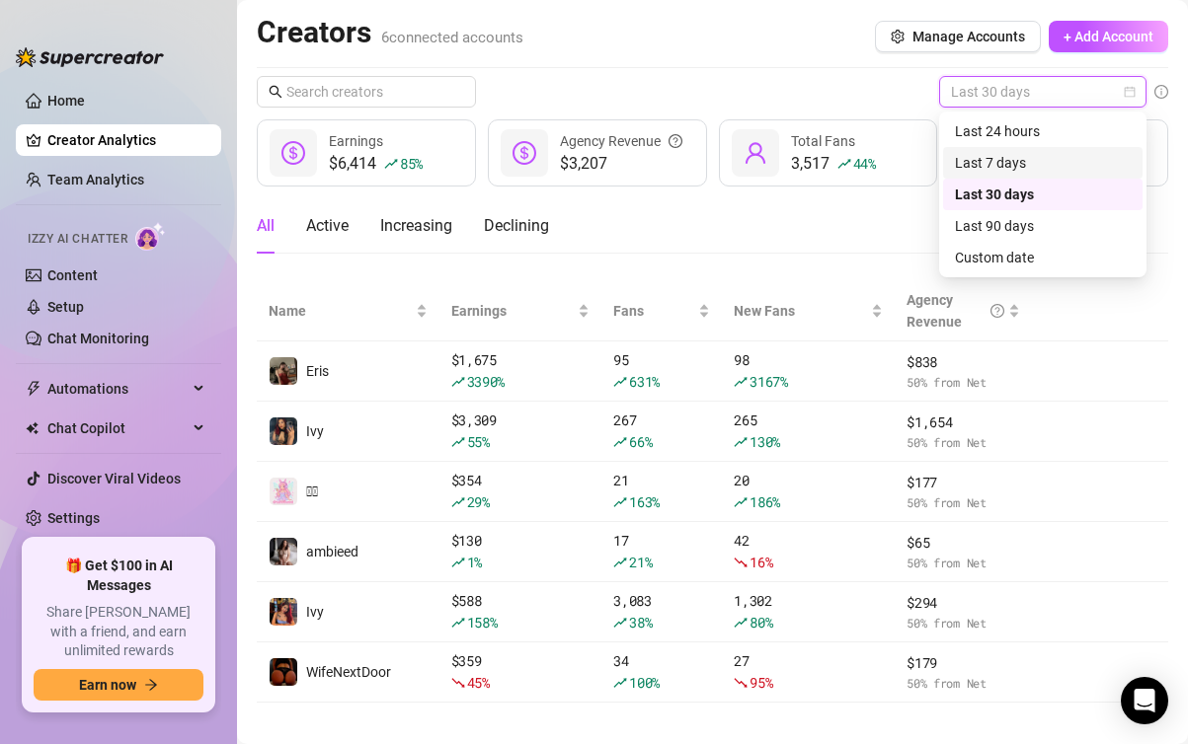
click at [997, 165] on div "Last 7 days" at bounding box center [1043, 163] width 176 height 22
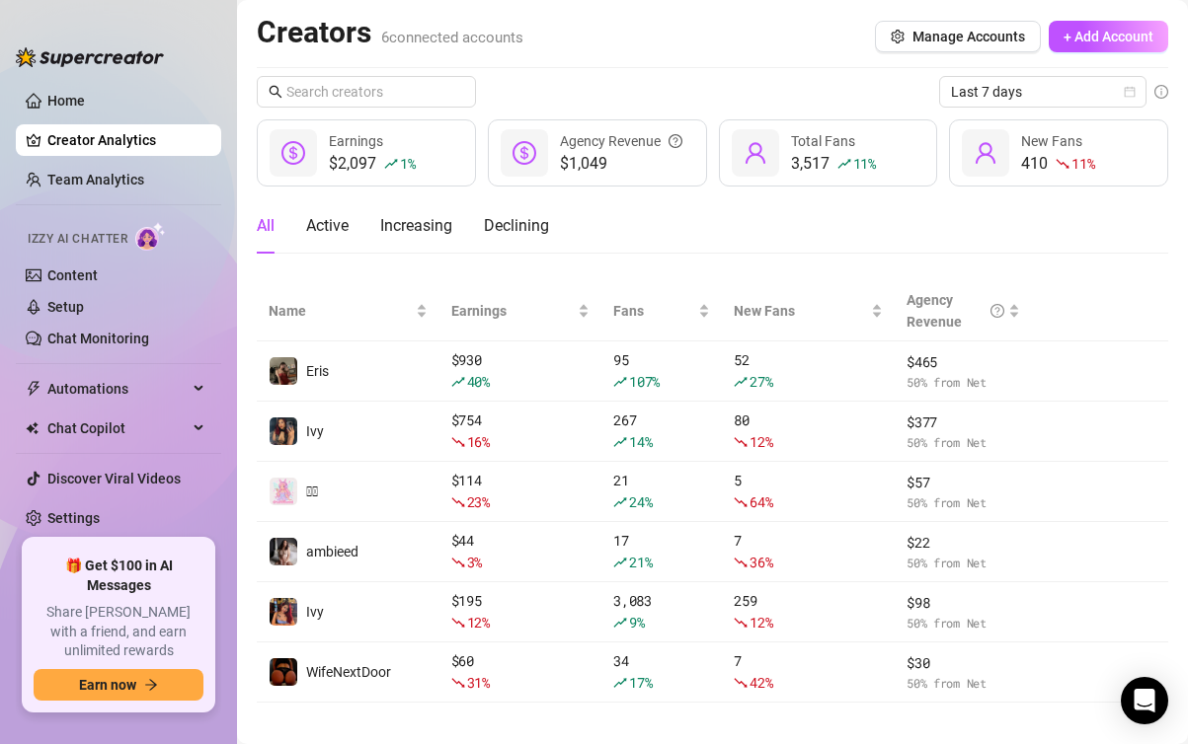
click at [202, 20] on div "Home Creator Analytics Team Analytics Izzy AI Chatter Content Setup Chat Monito…" at bounding box center [118, 372] width 205 height 709
